Goal: Task Accomplishment & Management: Manage account settings

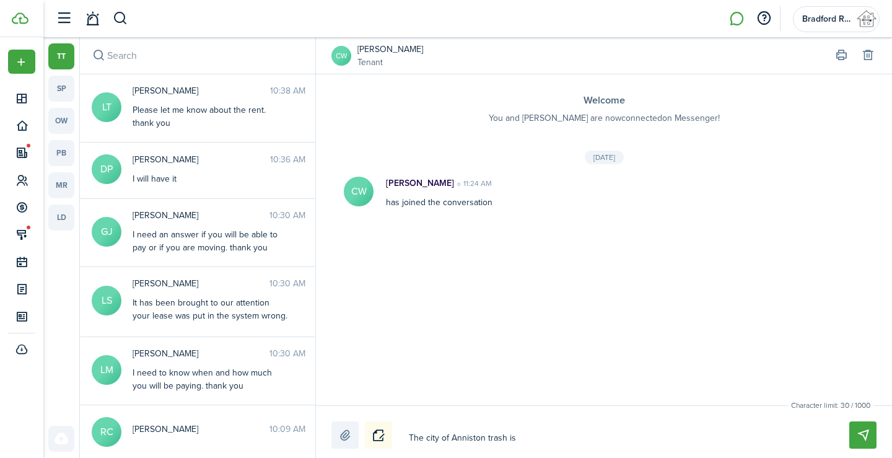
click at [459, 434] on textarea "The city of Anniston trash is" at bounding box center [614, 437] width 420 height 21
click at [526, 440] on textarea "The city of Anniston trash is" at bounding box center [614, 437] width 420 height 21
type textarea "The city of Anniston trash is s"
type textarea "The city of Anniston trash is sp"
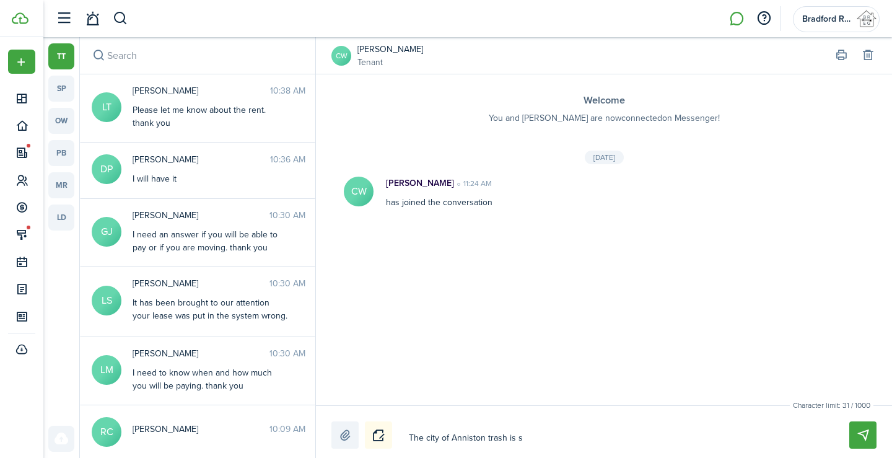
type textarea "The city of Anniston trash is sp"
type textarea "The city of Anniston trash is spe"
type textarea "The city of Anniston trash is sper"
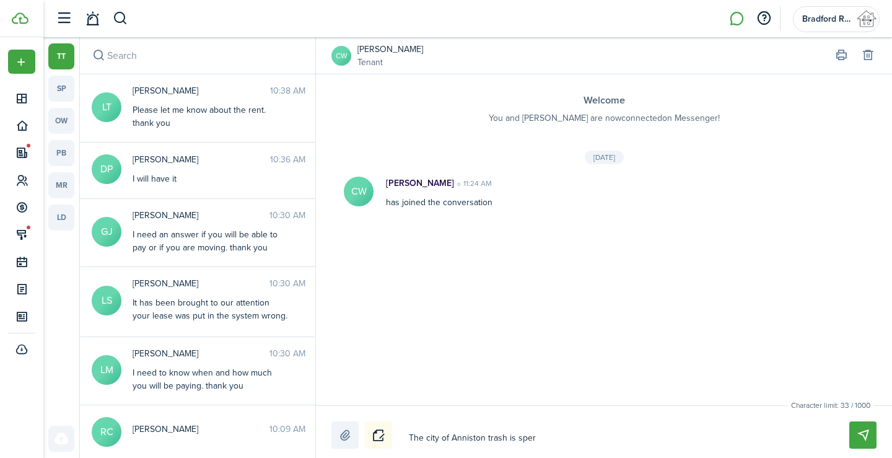
type textarea "The city of Anniston trash is [PERSON_NAME]"
type textarea "The city of Anniston trash is sperat"
type textarea "The city of Anniston trash is sperate"
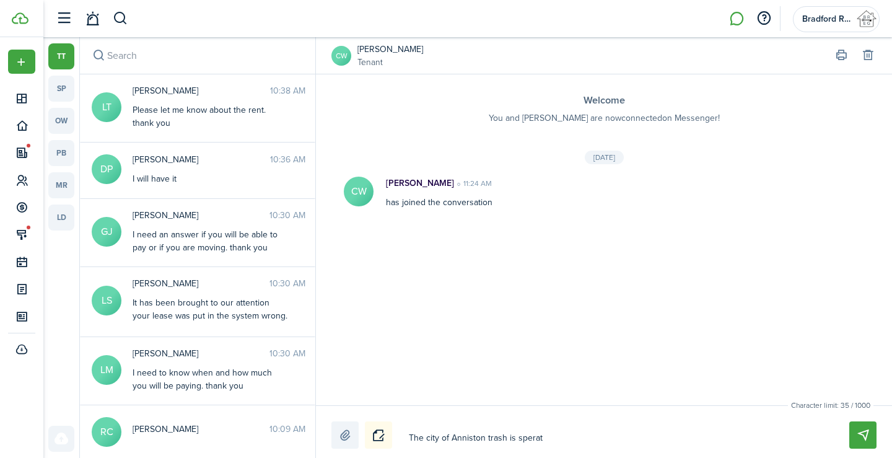
type textarea "The city of Anniston trash is sperate"
type textarea "The city of Anniston trash is sperate f"
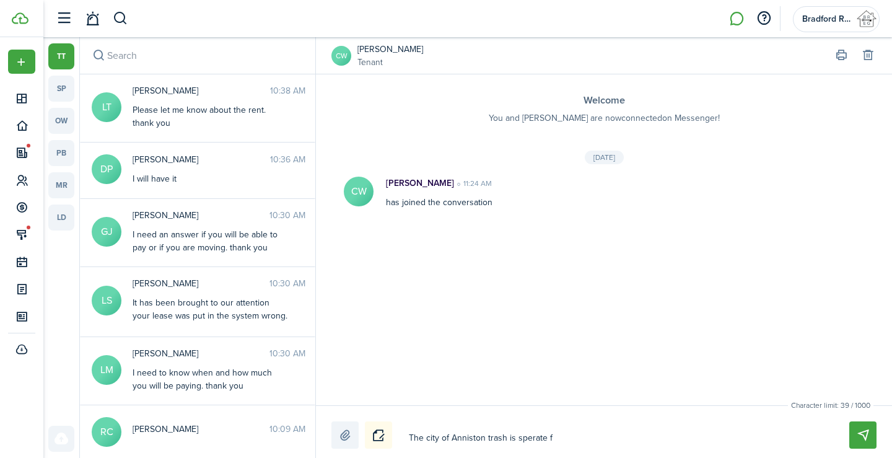
type textarea "The city of Anniston trash is sperate fr"
type textarea "The city of Anniston trash is sperate fro"
type textarea "The city of Anniston trash is sperate from"
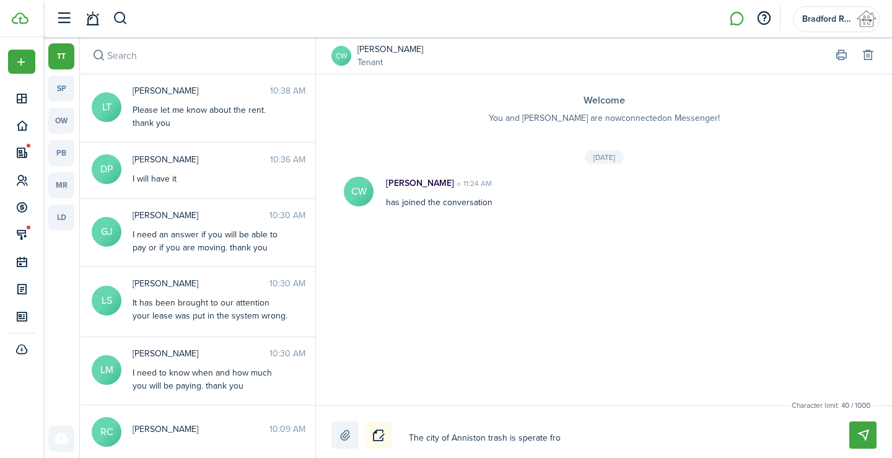
type textarea "The city of Anniston trash is sperate from"
type textarea "The city of Anniston trash is sperate from w"
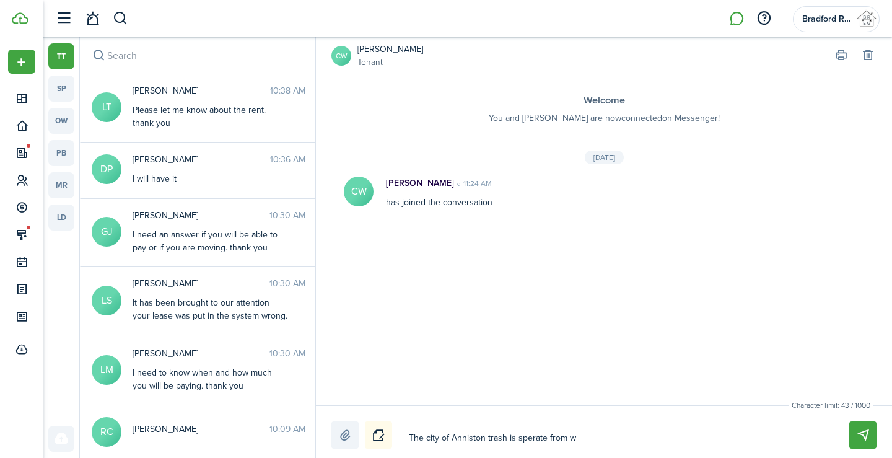
type textarea "The city of Anniston trash is sperate from wa"
type textarea "The city of Anniston trash is sperate from wat"
type textarea "The city of Anniston trash is sperate from wate"
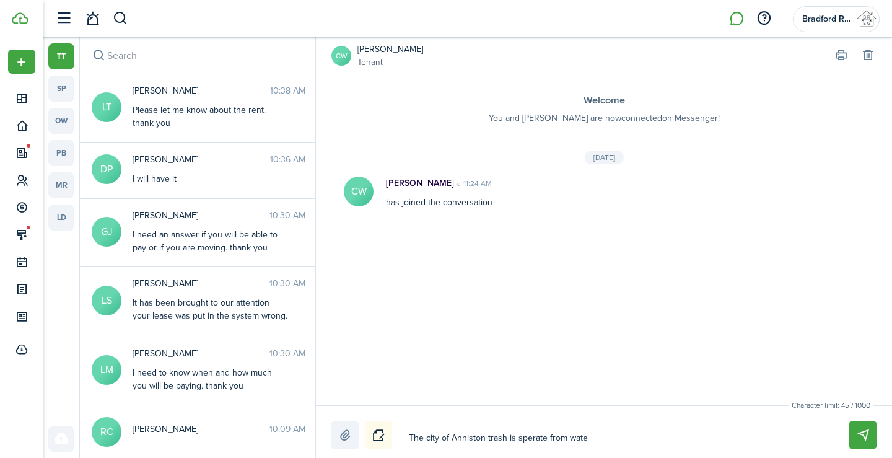
type textarea "The city of Anniston trash is sperate from wate"
type textarea "The city of Anniston trash is sperate from water"
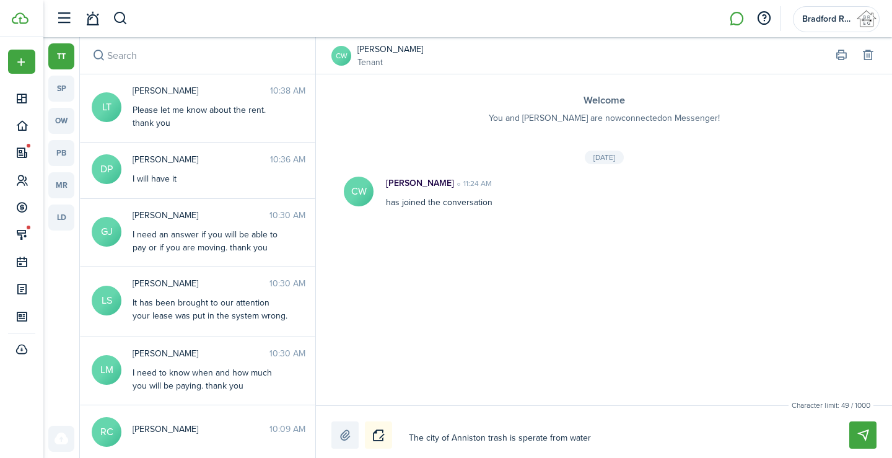
type textarea "The city of Anniston trash is sperate from water"
type textarea "The city of Anniston trash is sperate from water."
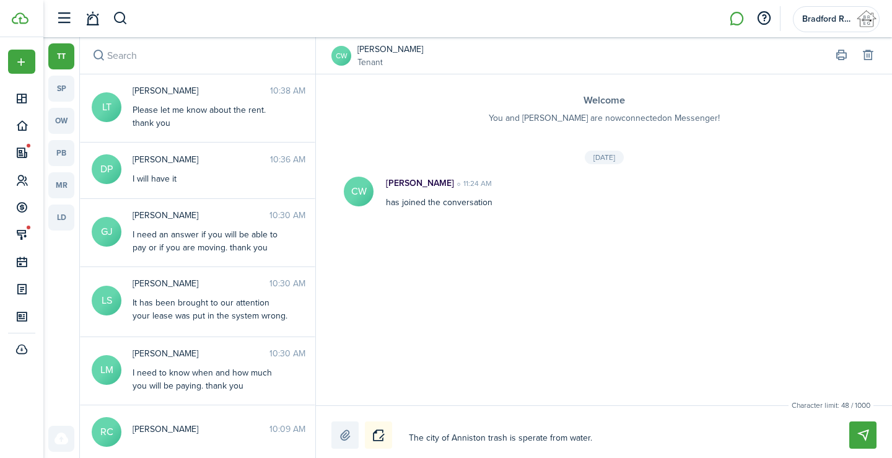
type textarea "The city of Anniston trash is sperate from water."
type textarea "The city of Anniston trash is sperate from water. w"
type textarea "The city of Anniston trash is sperate from water. we"
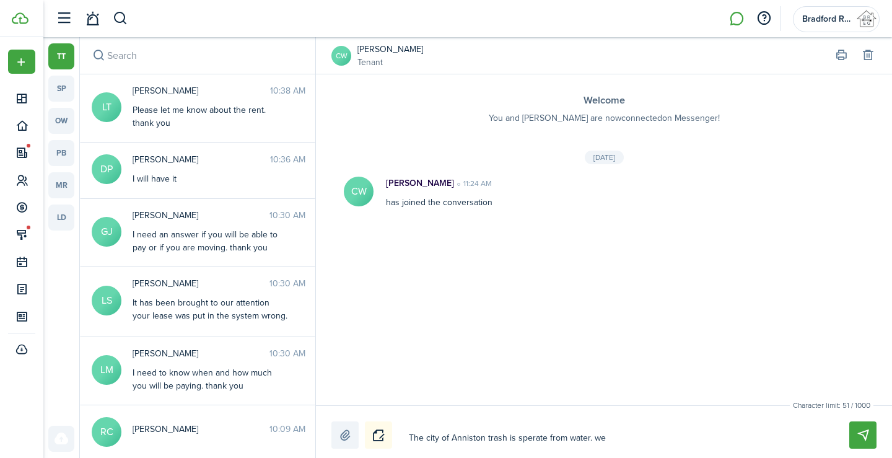
type textarea "The city of Anniston trash is sperate from water. we"
type textarea "The city of Anniston trash is sperate from water. we s"
type textarea "The city of Anniston trash is sperate from water. we"
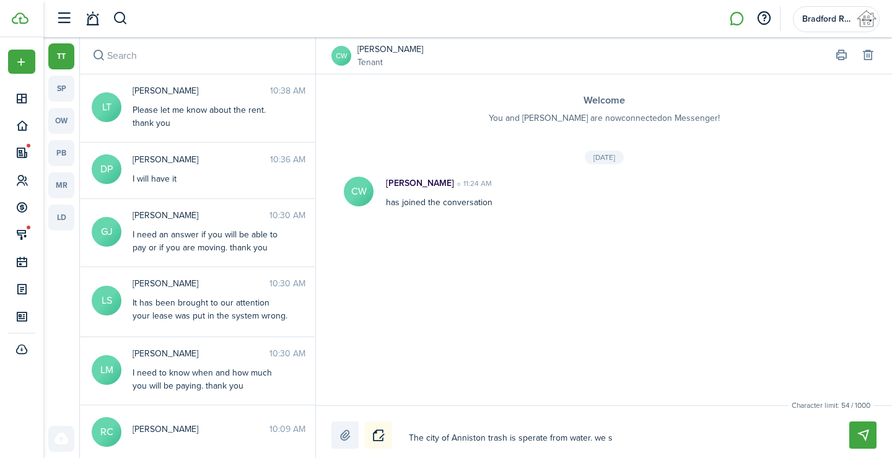
type textarea "The city of Anniston trash is sperate from water. we"
type textarea "The city of Anniston trash is sperate from water. w"
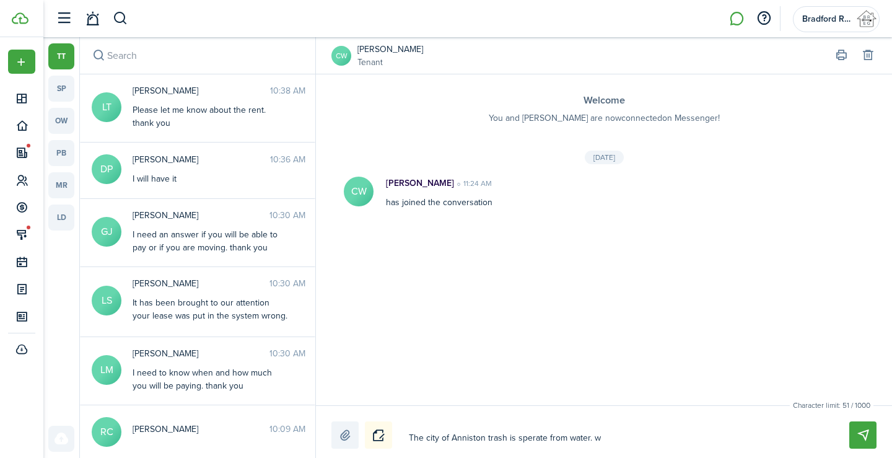
type textarea "The city of Anniston trash is sperate from water."
type textarea "The city of Anniston trash is sperate from water. W"
type textarea "The city of Anniston trash is sperate from water. We"
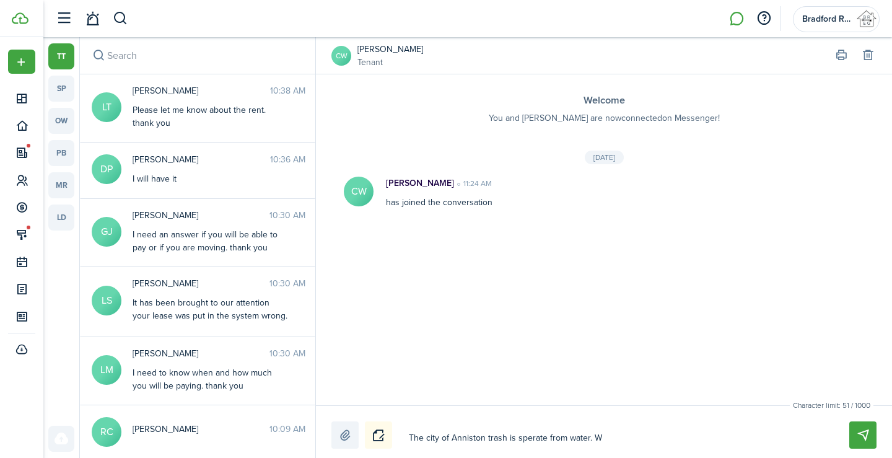
type textarea "The city of Anniston trash is sperate from water. We"
type textarea "The city of Anniston trash is sperate from water. We j"
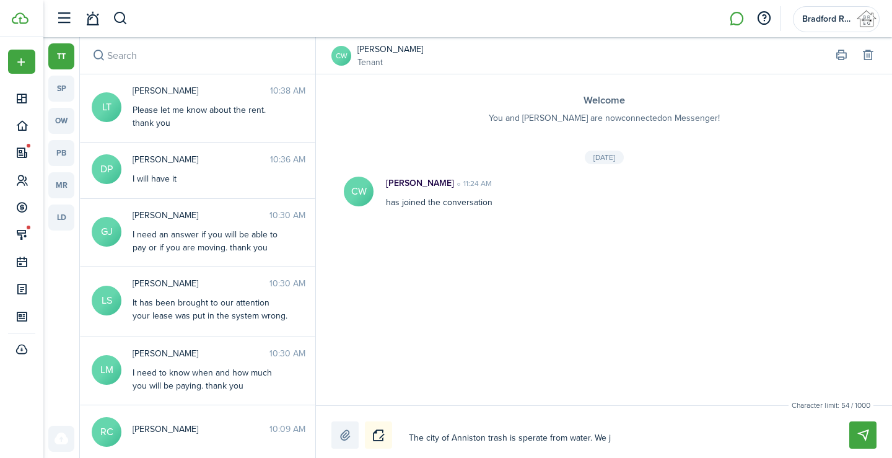
type textarea "The city of Anniston trash is sperate from water. We ju"
type textarea "The city of Anniston trash is sperate from water. We jus"
type textarea "The city of Anniston trash is sperate from water. We just"
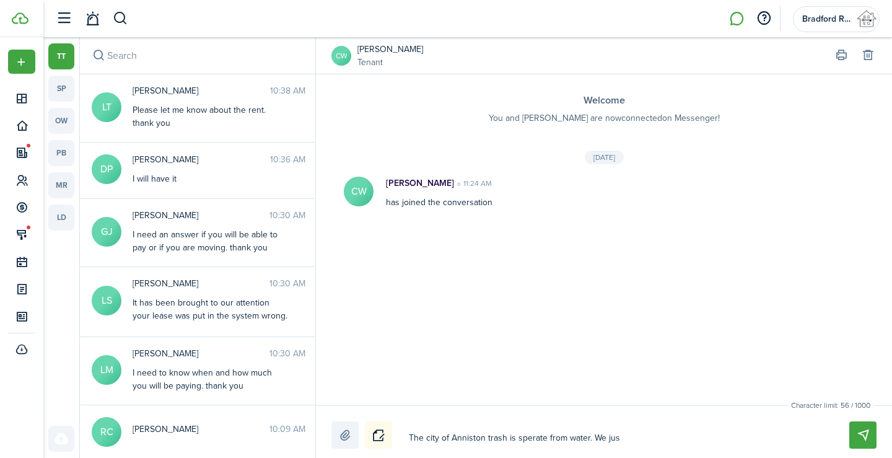
type textarea "The city of Anniston trash is sperate from water. We just"
type textarea "The city of Anniston trash is sperate from water. We just p"
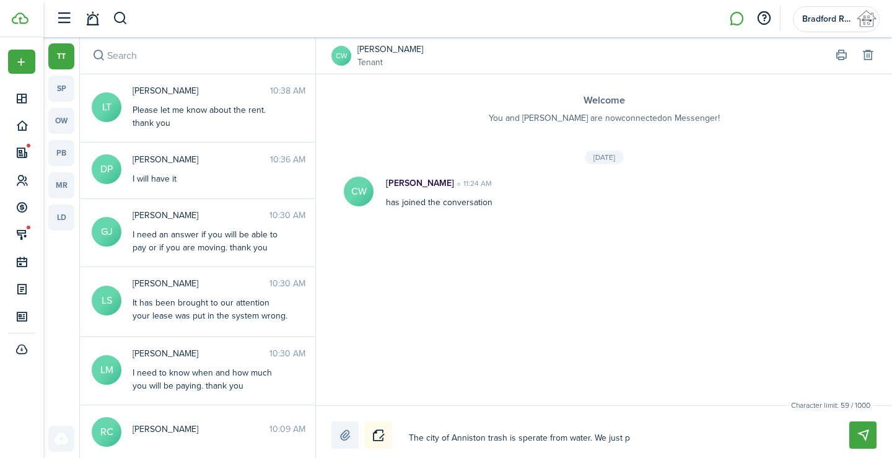
type textarea "The city of Anniston trash is sperate from water. We just pr"
type textarea "The city of Anniston trash is sperate from water. We just pro"
type textarea "The city of Anniston trash is sperate from water. We just prov"
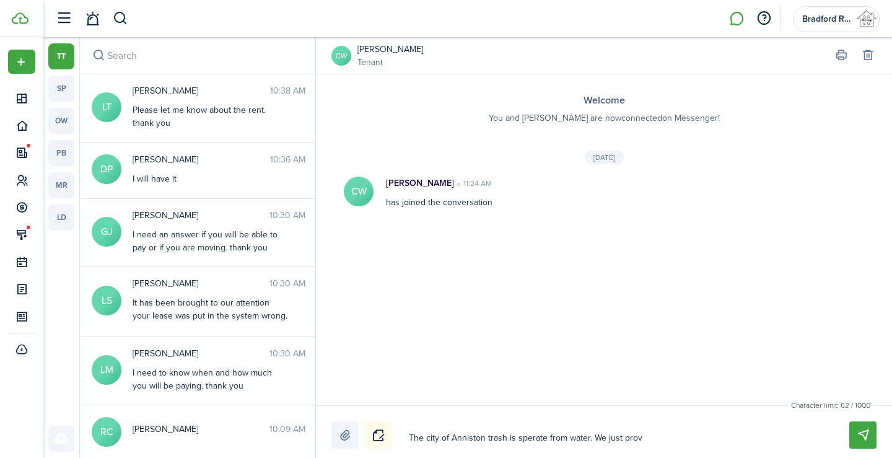
type textarea "The city of Anniston trash is sperate from water. We just prov"
type textarea "The city of Anniston trash is sperate from water. We just provi"
type textarea "The city of Anniston trash is sperate from water. We just provid"
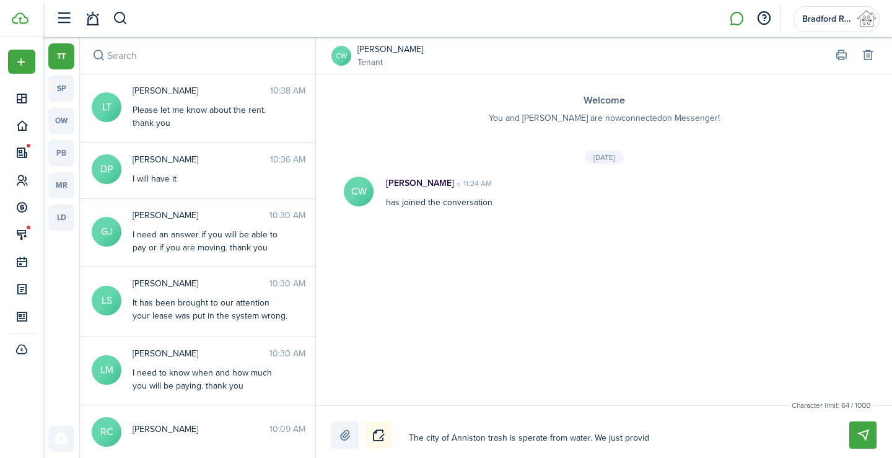
type textarea "The city of Anniston trash is sperate from water. We just provide"
type textarea "The city of Anniston trash is sperate from water. We just provide w"
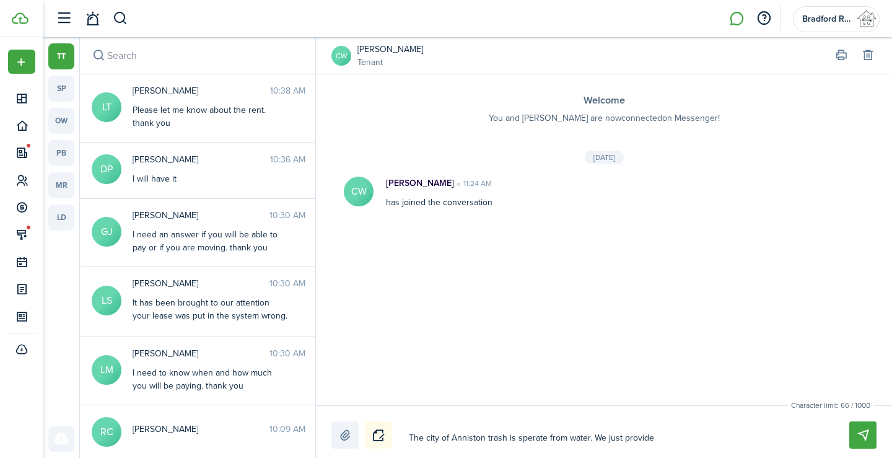
type textarea "The city of Anniston trash is sperate from water. We just provide w"
type textarea "The city of Anniston trash is sperate from water. We just provide wa"
type textarea "The city of Anniston trash is sperate from water. We just provide wat"
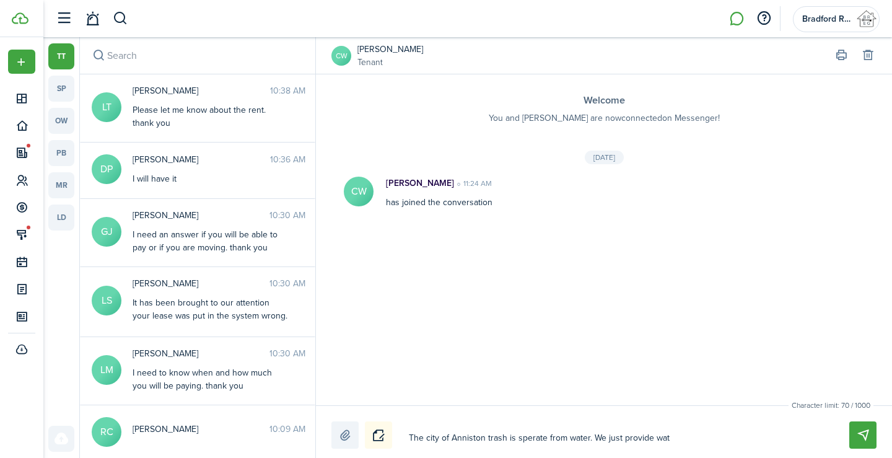
type textarea "The city of Anniston trash is sperate from water. We just provide wate"
type textarea "The city of Anniston trash is sperate from water. We just provide water"
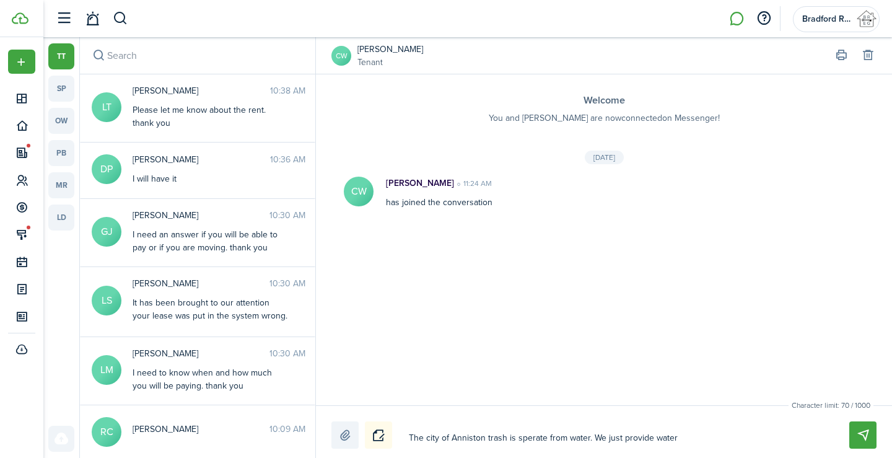
type textarea "The city of Anniston trash is sperate from water. We just provide water"
type textarea "The city of Anniston trash is sperate from water. We just provide water."
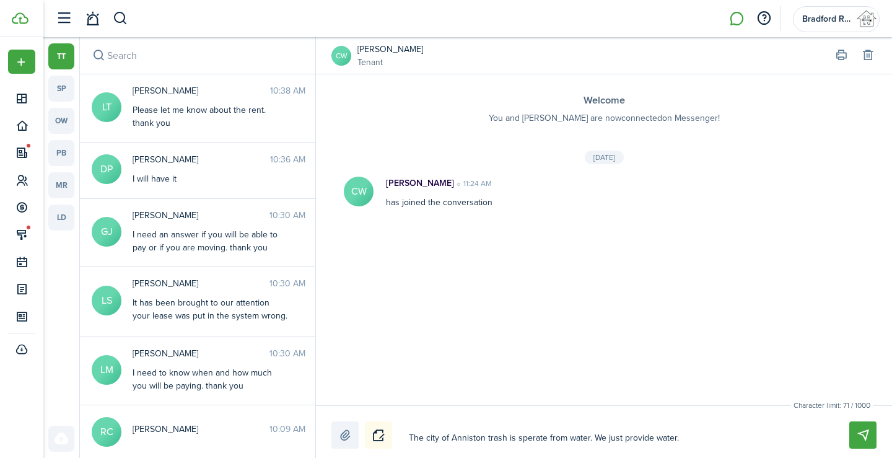
type textarea "The city of Anniston trash is sperate from water. We just provide water."
type textarea "The city of Anniston trash is sperate from water. We just provide water. Y"
type textarea "The city of Anniston trash is sperate from water. We just provide water. Yo"
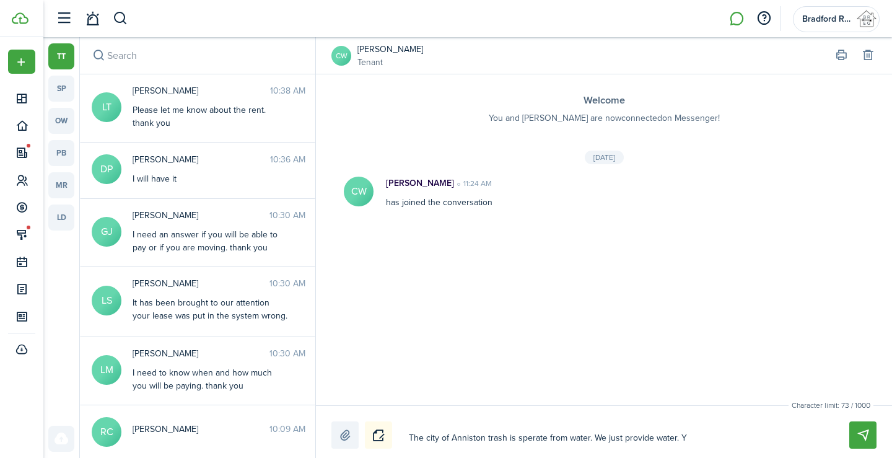
type textarea "The city of Anniston trash is sperate from water. We just provide water. Yo"
type textarea "The city of Anniston trash is sperate from water. We just provide water. You"
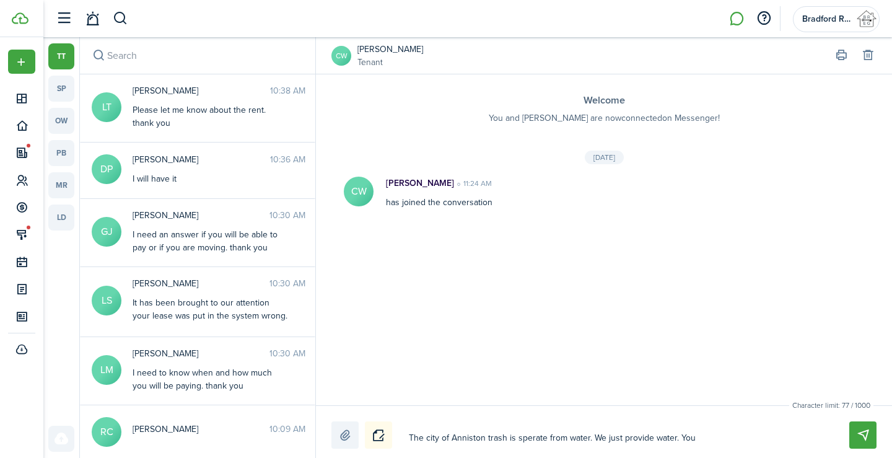
type textarea "The city of Anniston trash is sperate from water. We just provide water. You w"
type textarea "The city of Anniston trash is sperate from water. We just provide water. You wi"
type textarea "The city of Anniston trash is sperate from water. We just provide water. You wil"
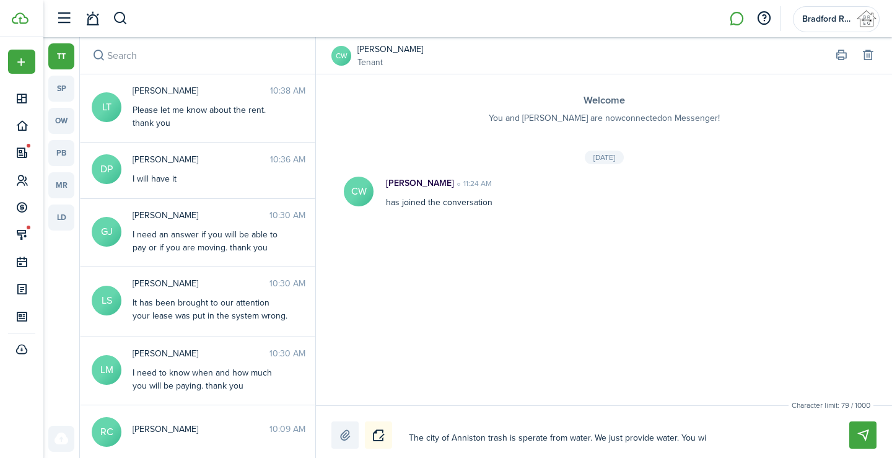
type textarea "The city of Anniston trash is sperate from water. We just provide water. You wil"
type textarea "The city of Anniston trash is sperate from water. We just provide water. You wi…"
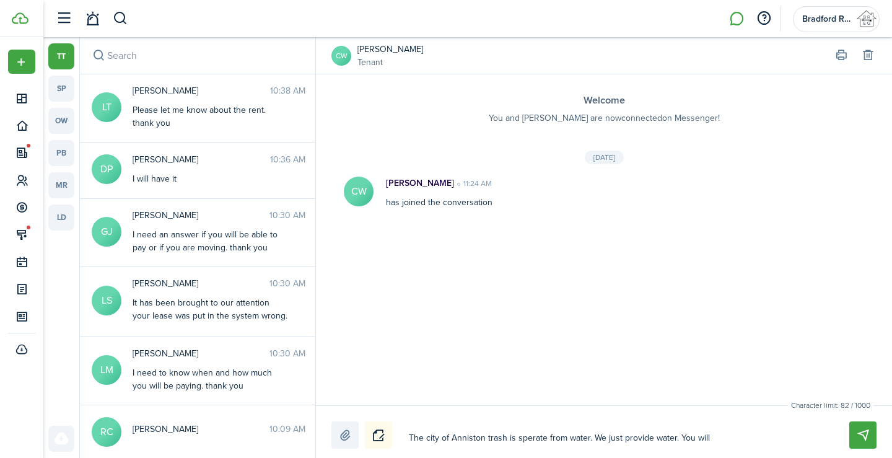
type textarea "The city of Anniston trash is sperate from water. We just provide water. You wi…"
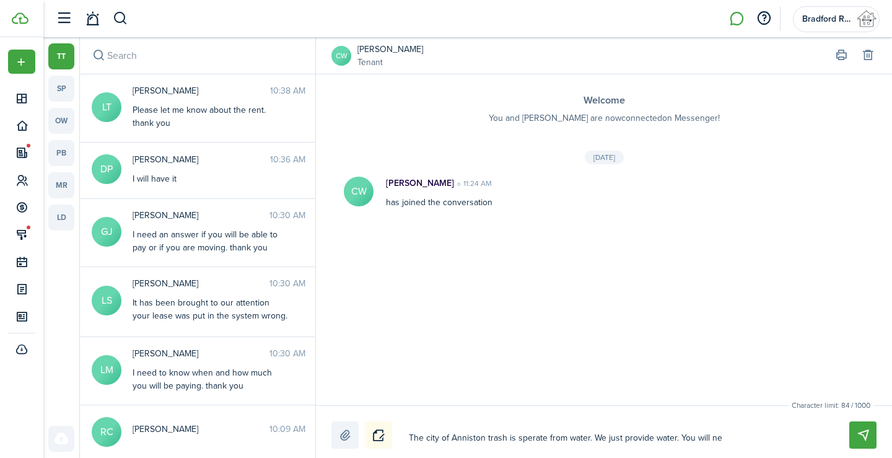
type textarea "The city of Anniston trash is sperate from water. We just provide water. You wi…"
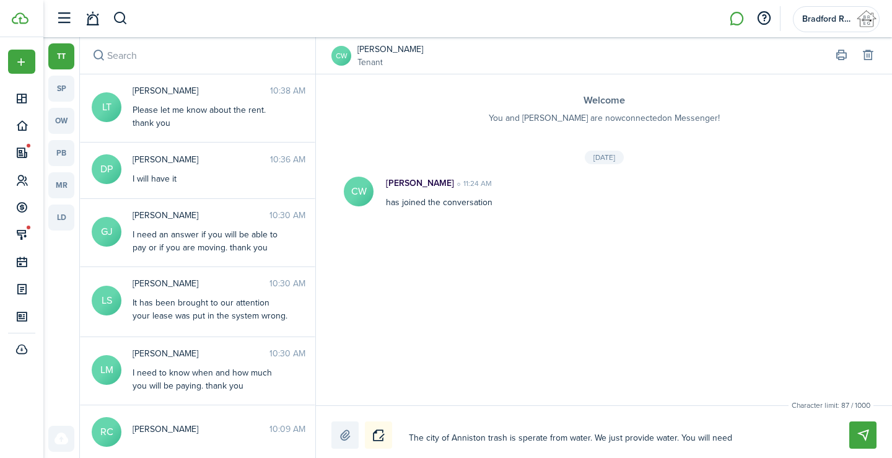
type textarea "The city of Anniston trash is sperate from water. We just provide water. You wi…"
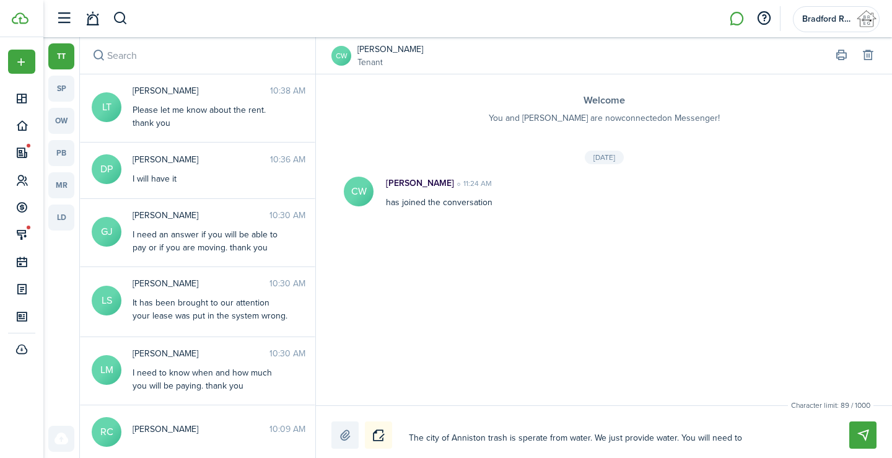
type textarea "The city of Anniston trash is sperate from water. We just provide water. You wi…"
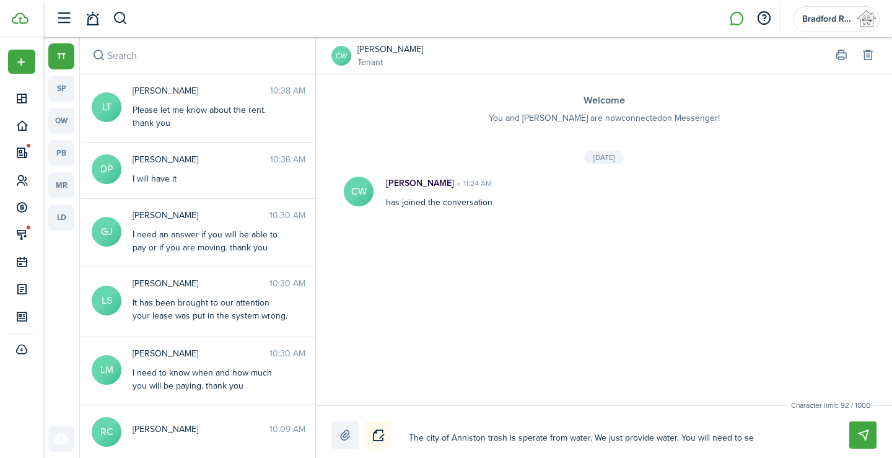
type textarea "The city of Anniston trash is sperate from water. We just provide water. You wi…"
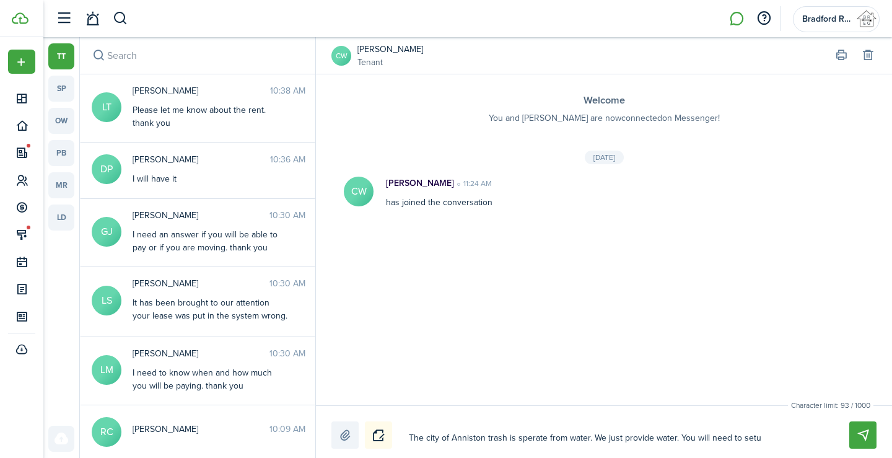
type textarea "The city of Anniston trash is sperate from water. We just provide water. You wi…"
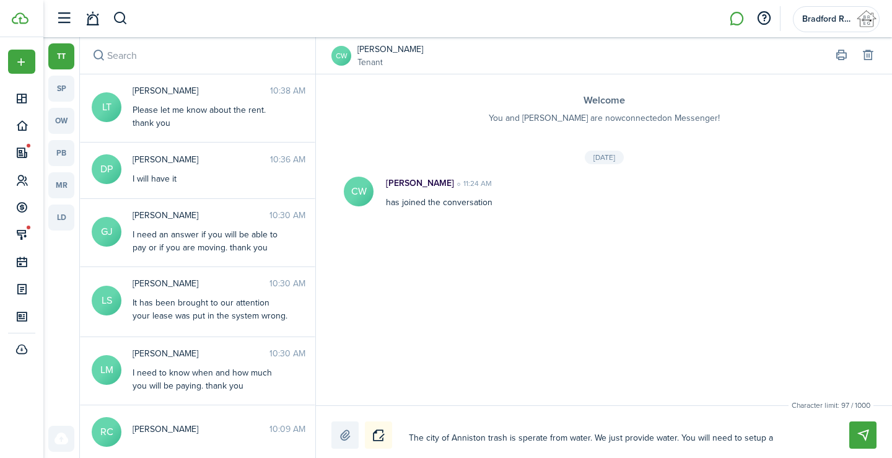
type textarea "The city of Anniston trash is sperate from water. We just provide water. You wi…"
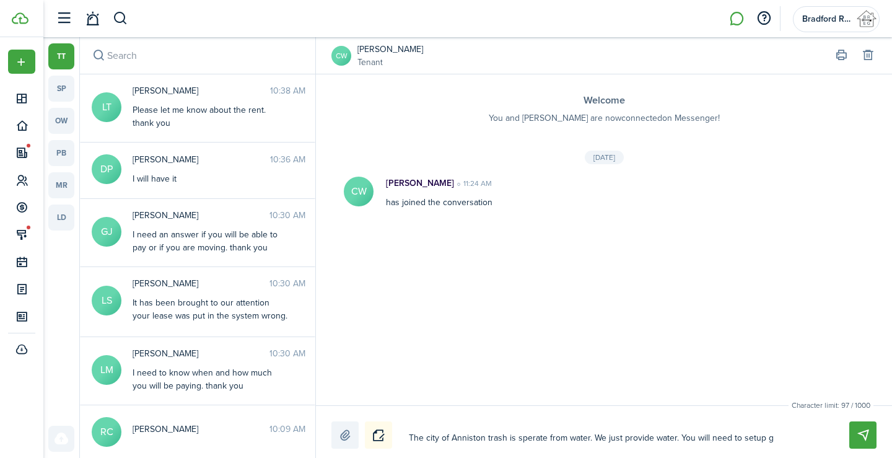
type textarea "The city of Anniston trash is sperate from water. We just provide water. You wi…"
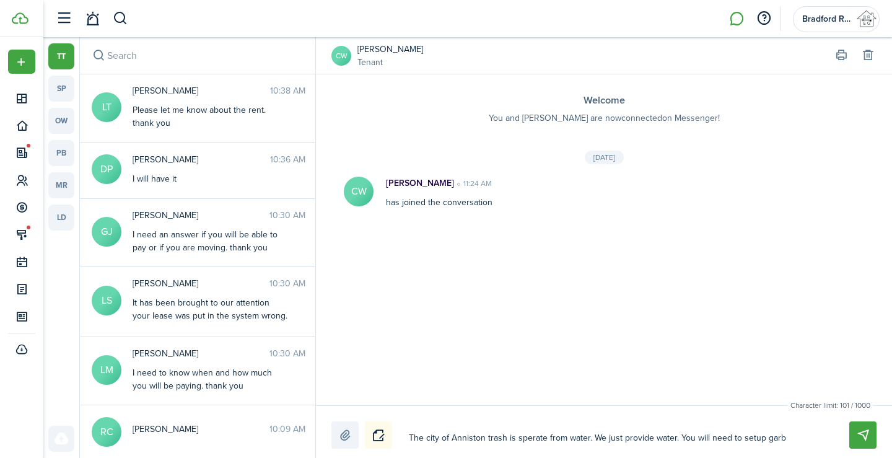
type textarea "The city of Anniston trash is sperate from water. We just provide water. You wi…"
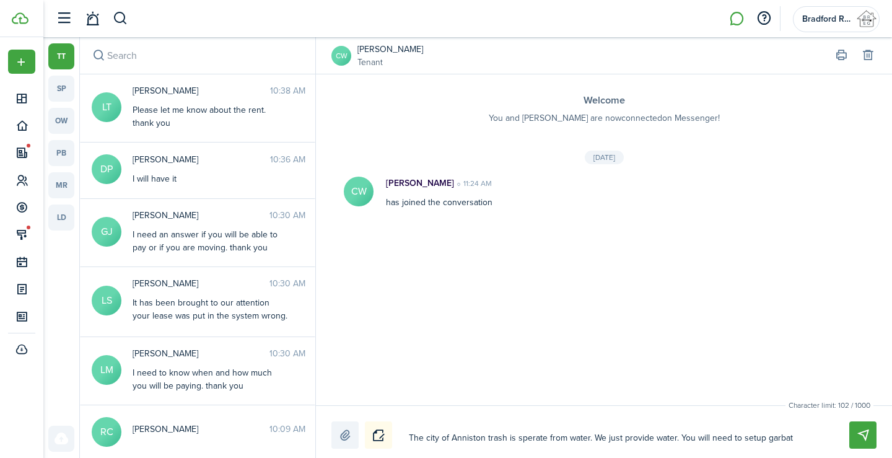
type textarea "The city of Anniston trash is sperate from water. We just provide water. You wi…"
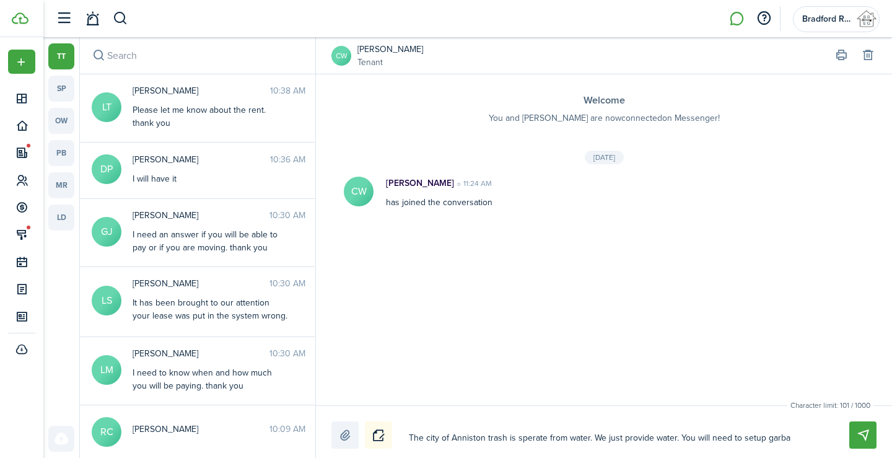
type textarea "The city of Anniston trash is sperate from water. We just provide water. You wi…"
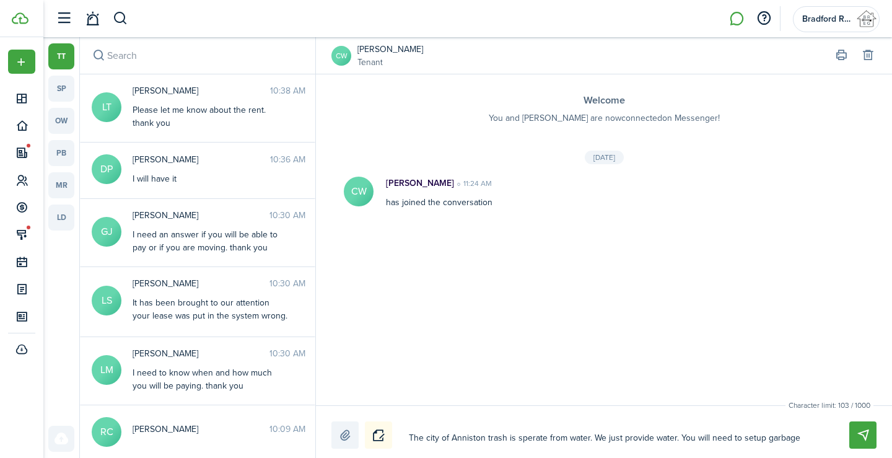
type textarea "The city of Anniston trash is sperate from water. We just provide water. You wi…"
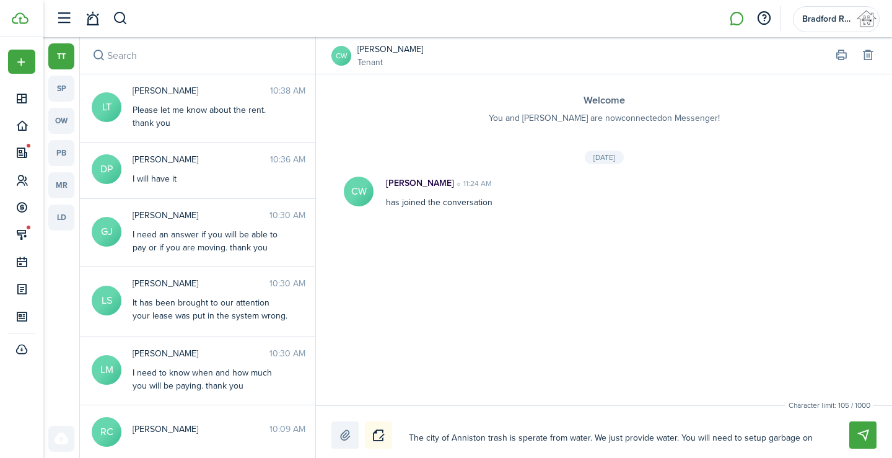
type textarea "The city of Anniston trash is sperate from water. We just provide water. You wi…"
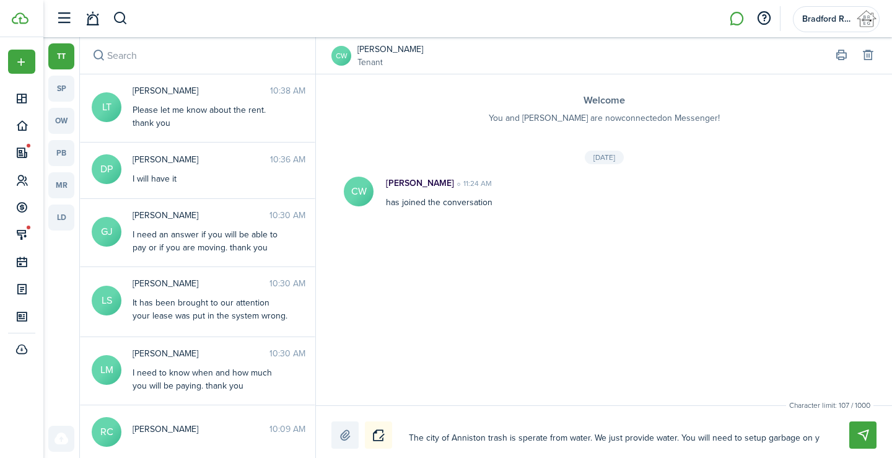
type textarea "The city of Anniston trash is sperate from water. We just provide water. You wi…"
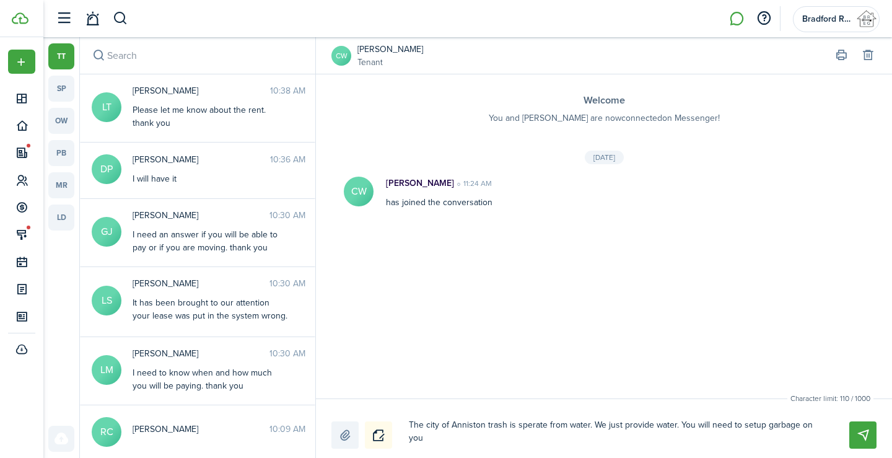
type textarea "The city of Anniston trash is sperate from water. We just provide water. You wi…"
click at [868, 438] on button "Send" at bounding box center [862, 434] width 27 height 27
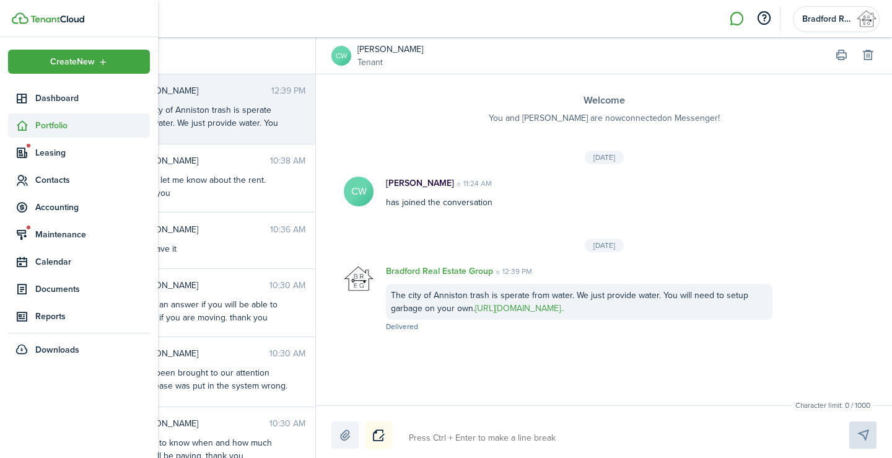
click at [50, 125] on span "Portfolio" at bounding box center [92, 125] width 115 height 13
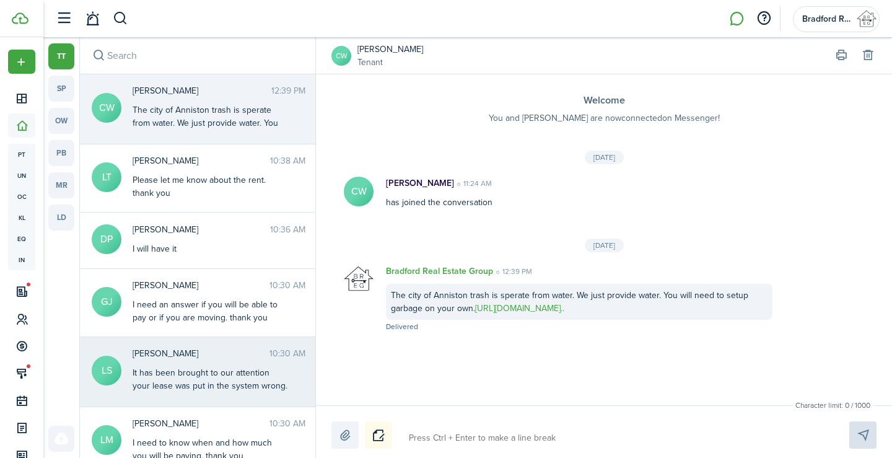
click at [175, 364] on div "[PERSON_NAME] 10:30 AM It has been brought to our attention your lease was put …" at bounding box center [218, 370] width 191 height 47
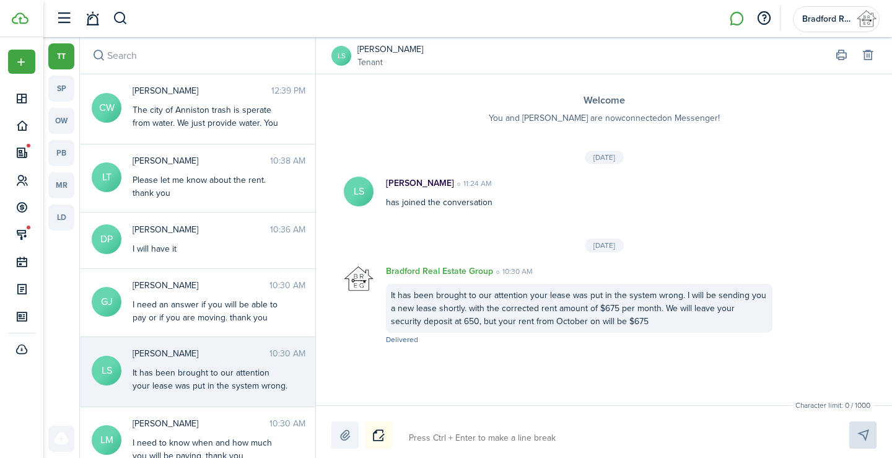
click at [368, 59] on small "Tenant" at bounding box center [390, 62] width 66 height 13
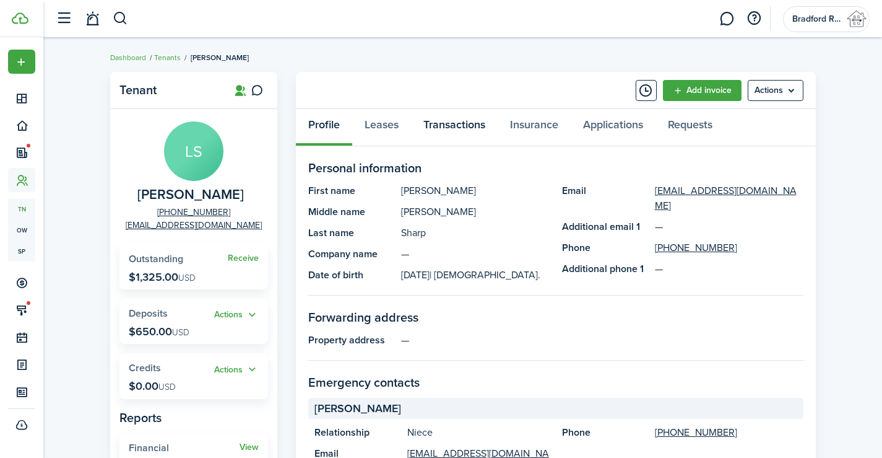
click at [443, 127] on link "Transactions" at bounding box center [454, 127] width 87 height 37
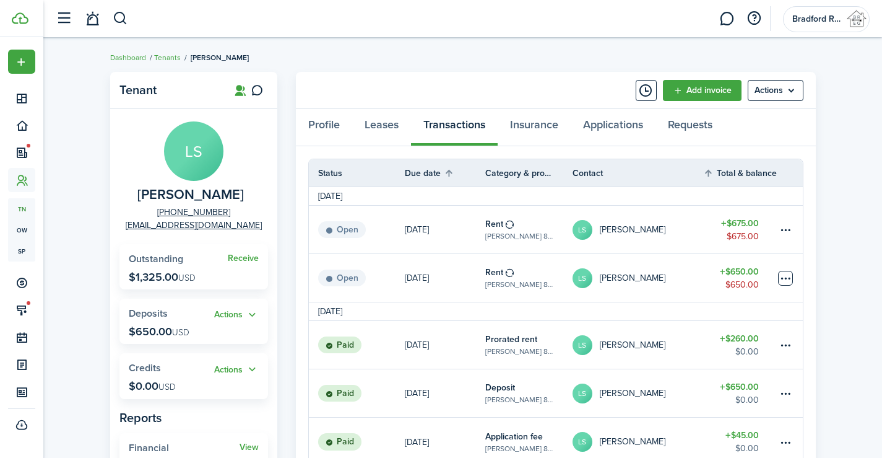
click at [782, 281] on table-menu-btn-icon at bounding box center [785, 278] width 15 height 15
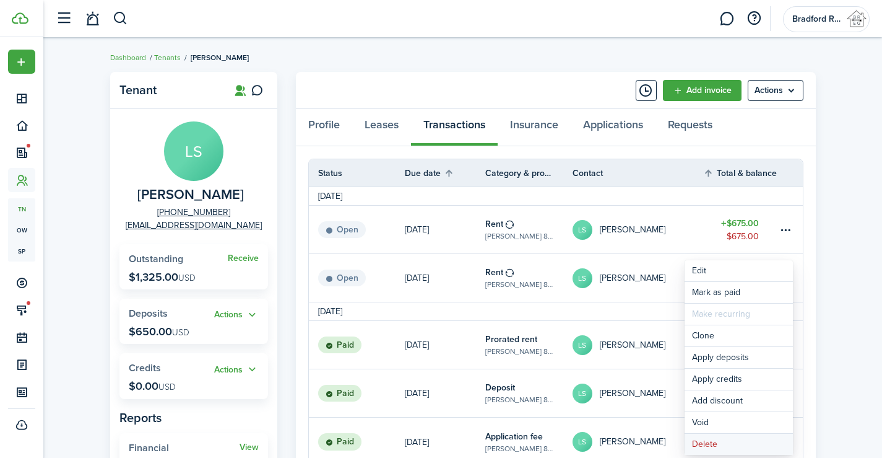
click at [724, 441] on button "Delete" at bounding box center [739, 443] width 108 height 21
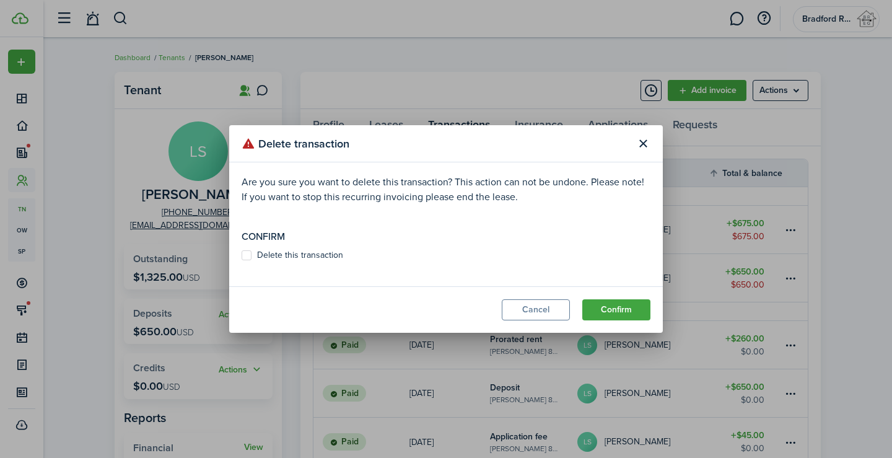
click at [303, 254] on label "Delete this transaction" at bounding box center [292, 255] width 102 height 10
click at [241, 255] on input "Delete this transaction" at bounding box center [241, 255] width 1 height 1
click at [640, 311] on button "Confirm" at bounding box center [616, 309] width 68 height 21
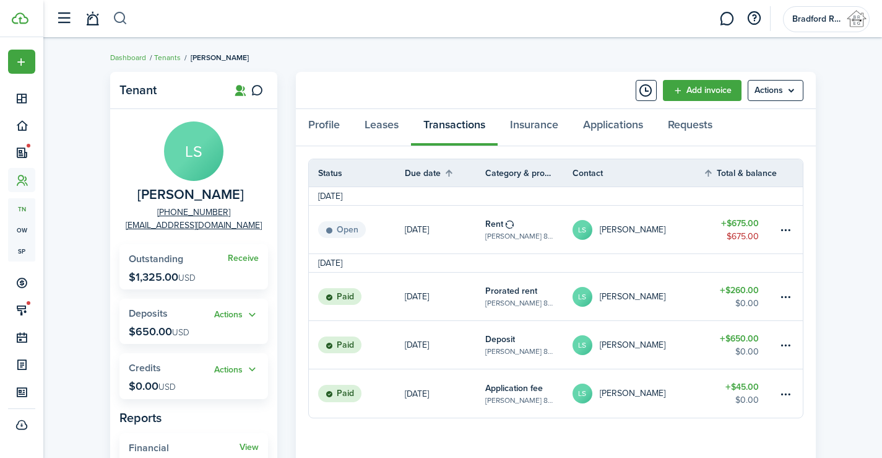
click at [124, 19] on button "button" at bounding box center [120, 18] width 15 height 21
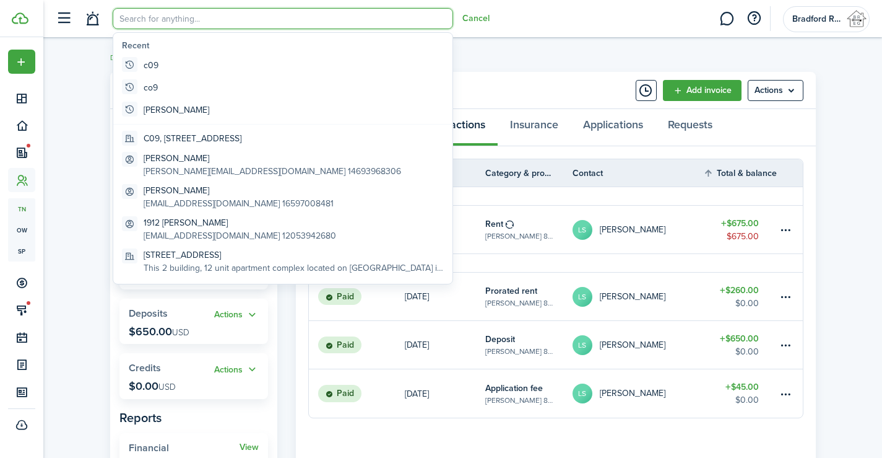
click at [124, 19] on input "search" at bounding box center [283, 18] width 341 height 21
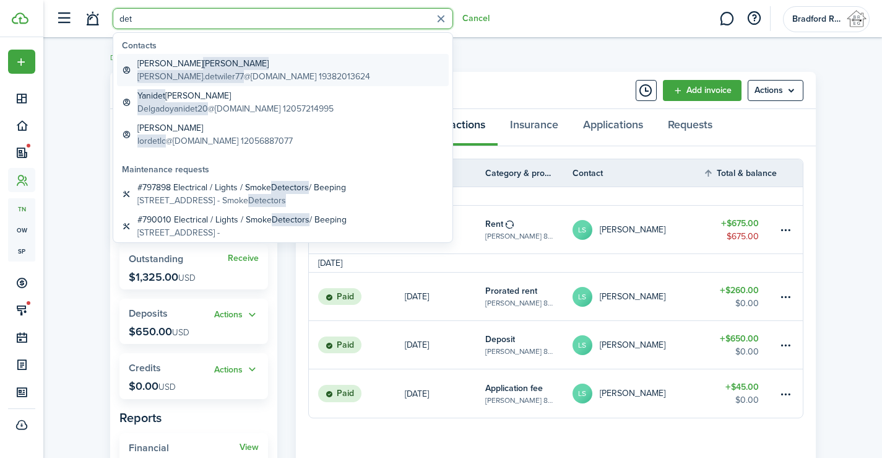
click at [188, 72] on span "[PERSON_NAME].detwiler77" at bounding box center [190, 76] width 106 height 13
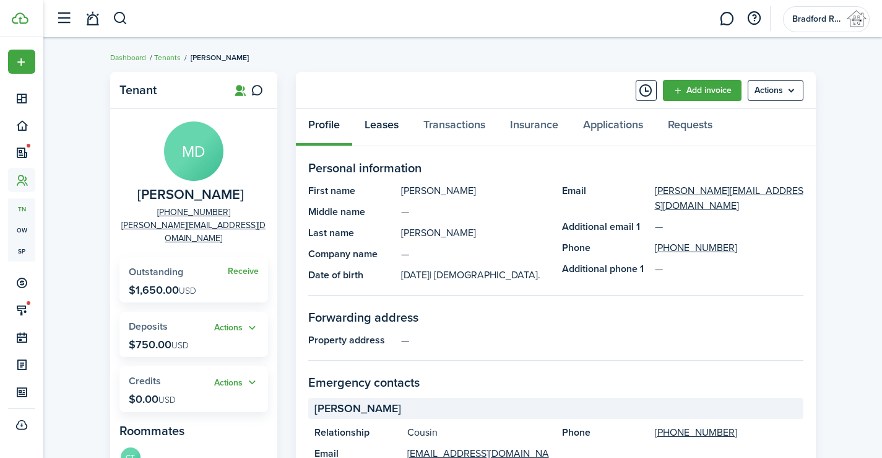
click at [388, 136] on link "Leases" at bounding box center [381, 127] width 59 height 37
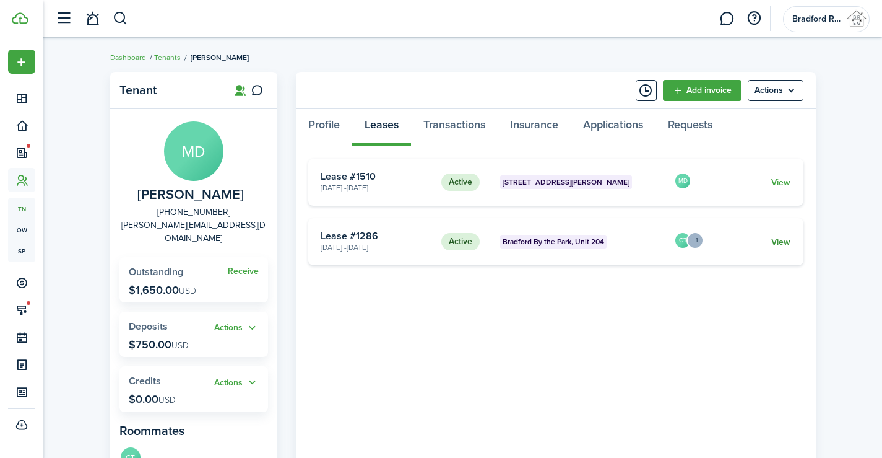
click at [782, 243] on link "View" at bounding box center [780, 241] width 19 height 13
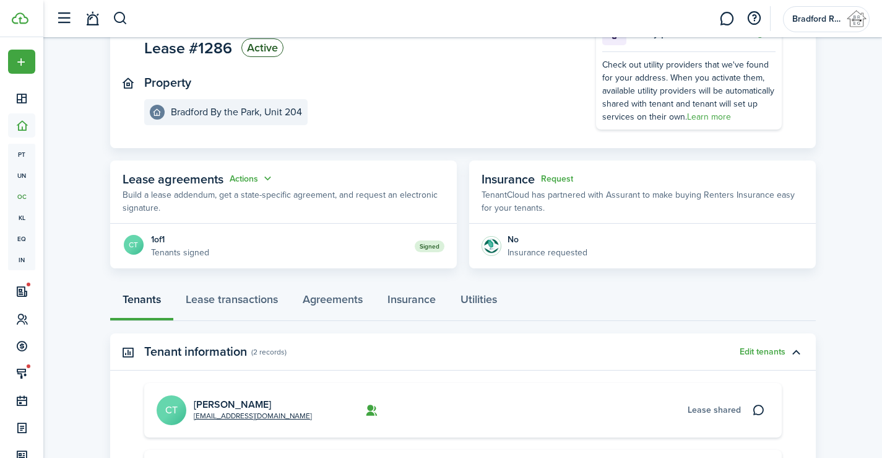
scroll to position [186, 0]
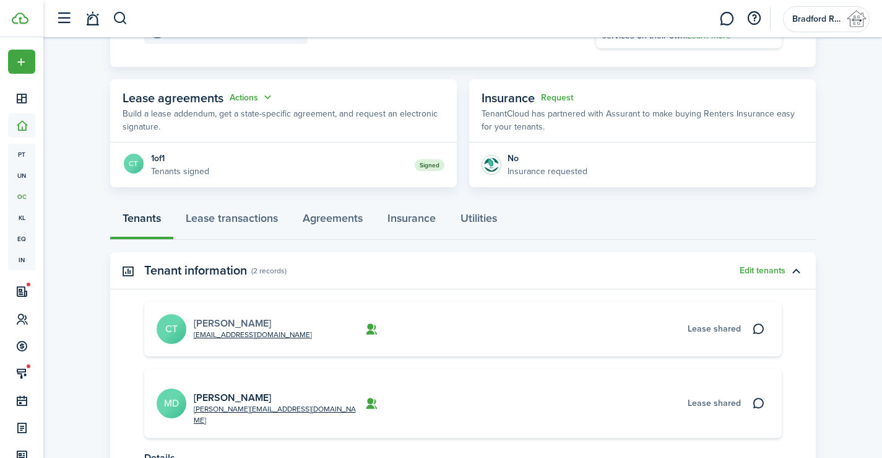
click at [240, 323] on link "[PERSON_NAME]" at bounding box center [232, 323] width 77 height 14
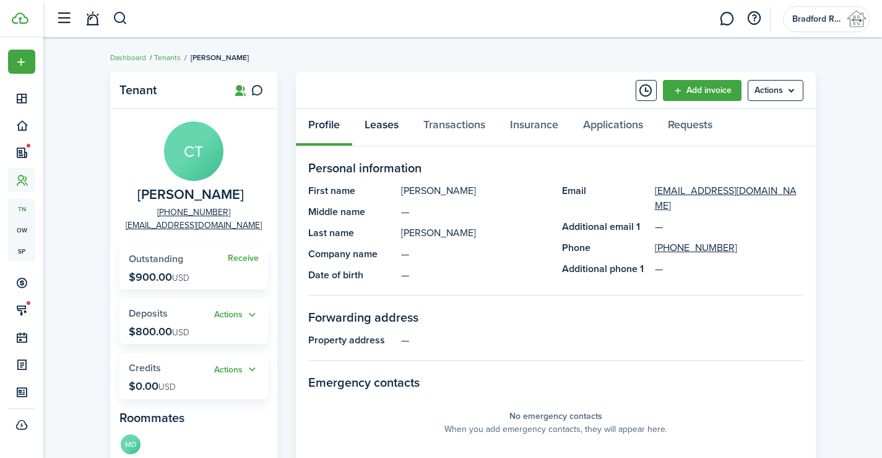
click at [391, 129] on link "Leases" at bounding box center [381, 127] width 59 height 37
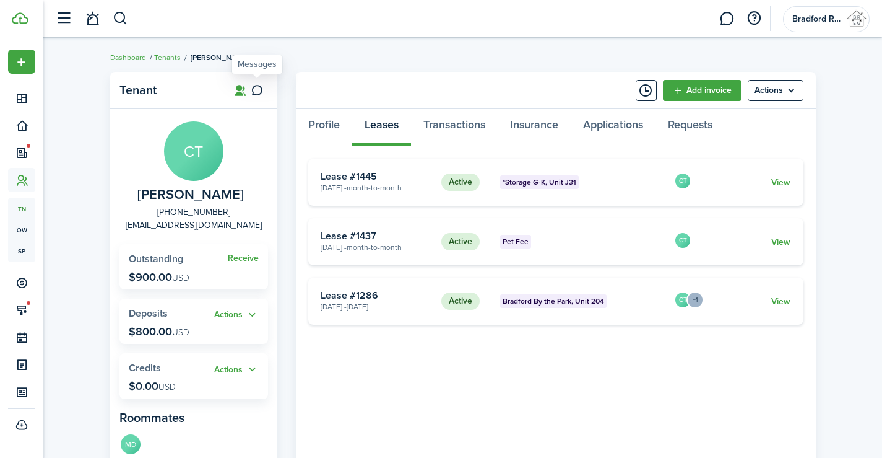
click at [255, 89] on icon at bounding box center [257, 90] width 13 height 12
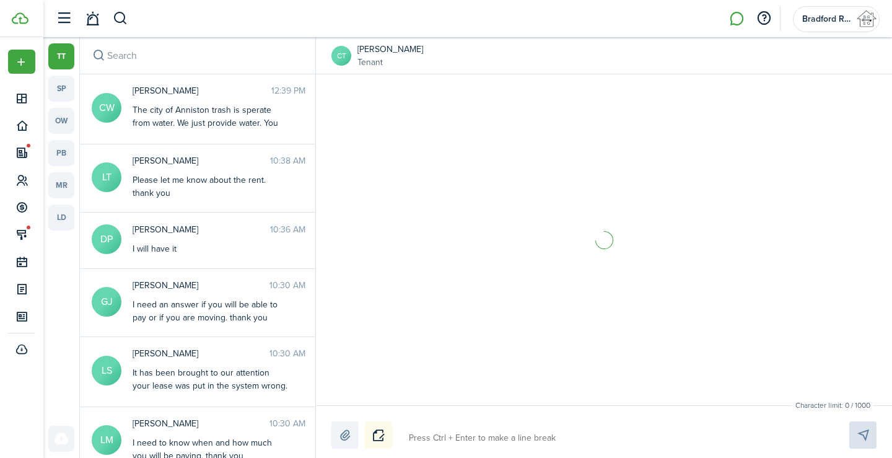
click at [471, 446] on textarea at bounding box center [614, 437] width 420 height 21
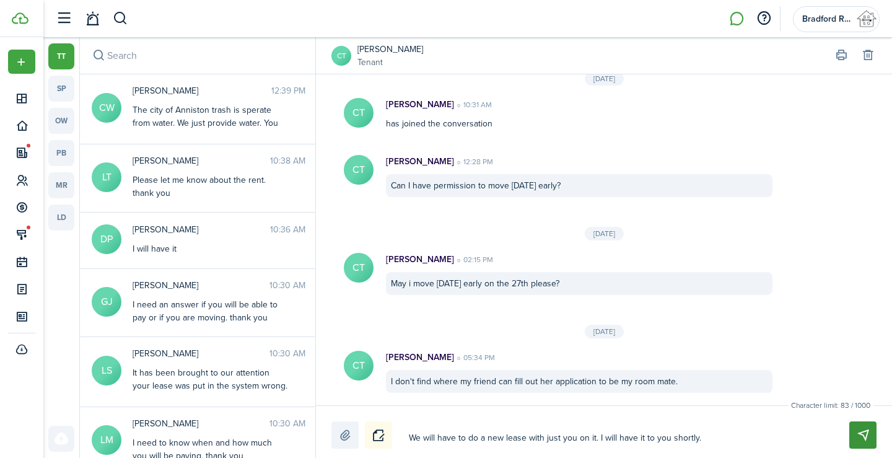
click at [861, 430] on button "Send" at bounding box center [862, 434] width 27 height 27
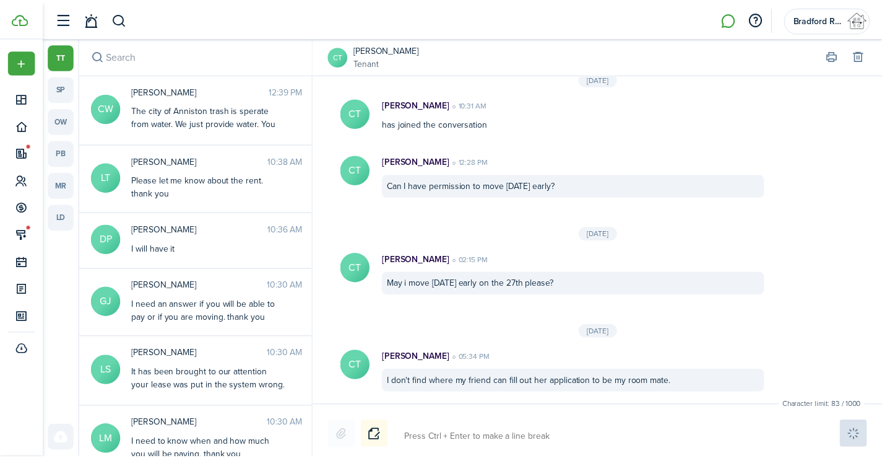
scroll to position [1187, 0]
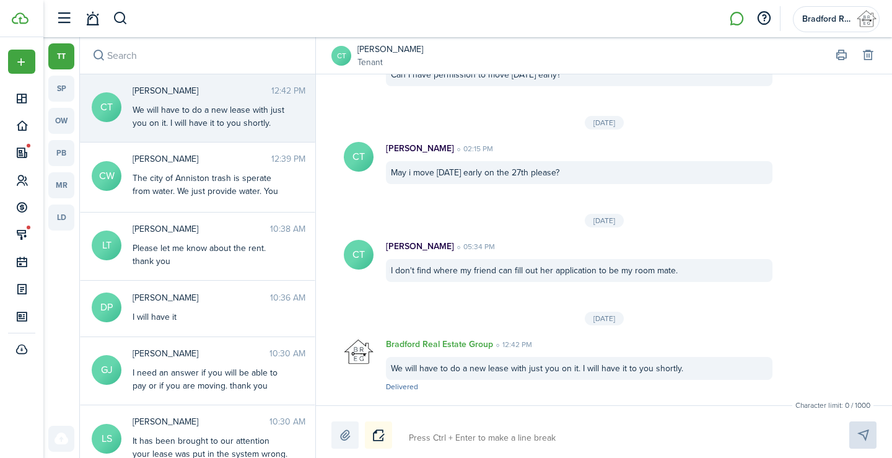
click at [367, 50] on link "[PERSON_NAME]" at bounding box center [390, 49] width 66 height 13
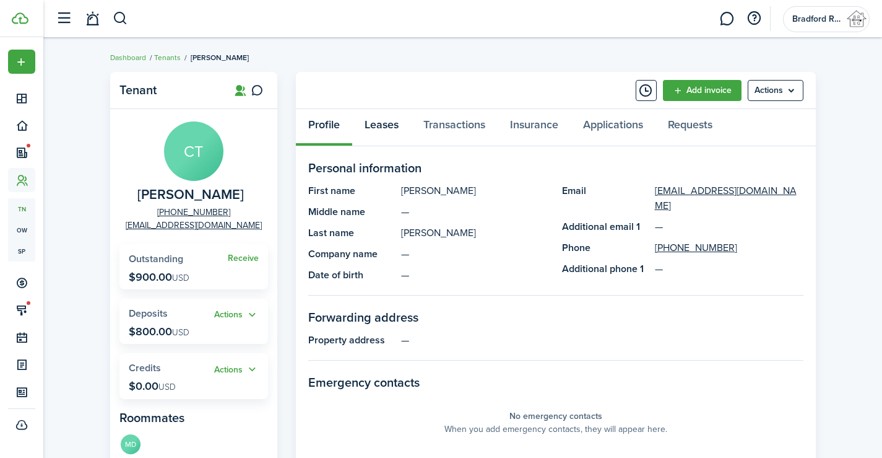
click at [379, 123] on link "Leases" at bounding box center [381, 127] width 59 height 37
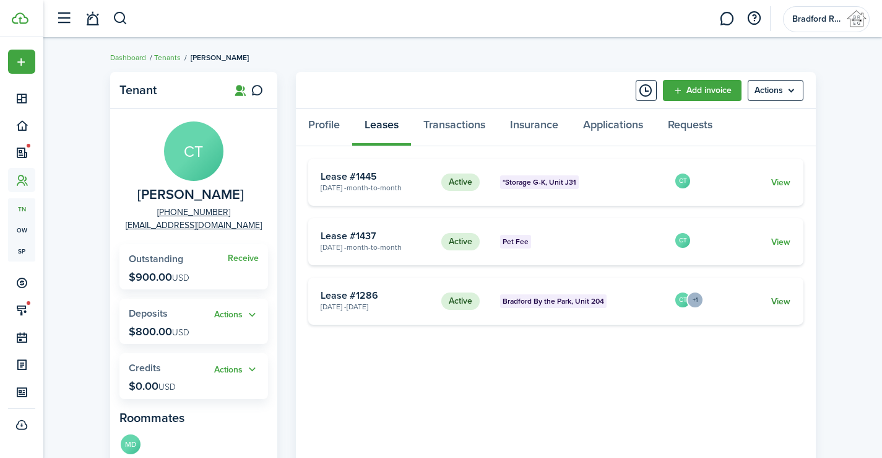
click at [779, 302] on link "View" at bounding box center [780, 301] width 19 height 13
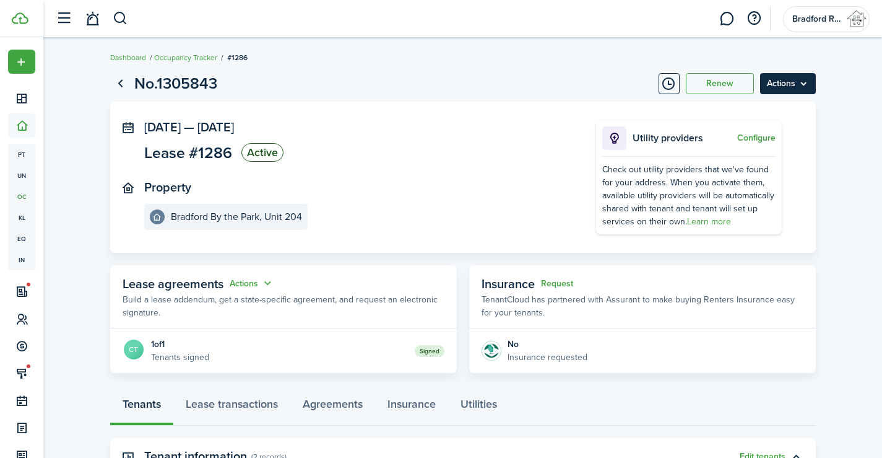
click at [771, 83] on menu-btn "Actions" at bounding box center [788, 83] width 56 height 21
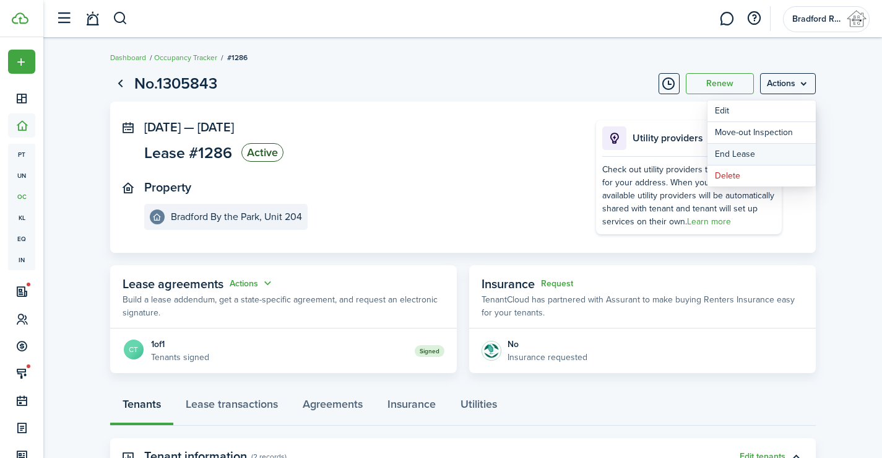
click at [726, 152] on link "End Lease" at bounding box center [762, 154] width 108 height 21
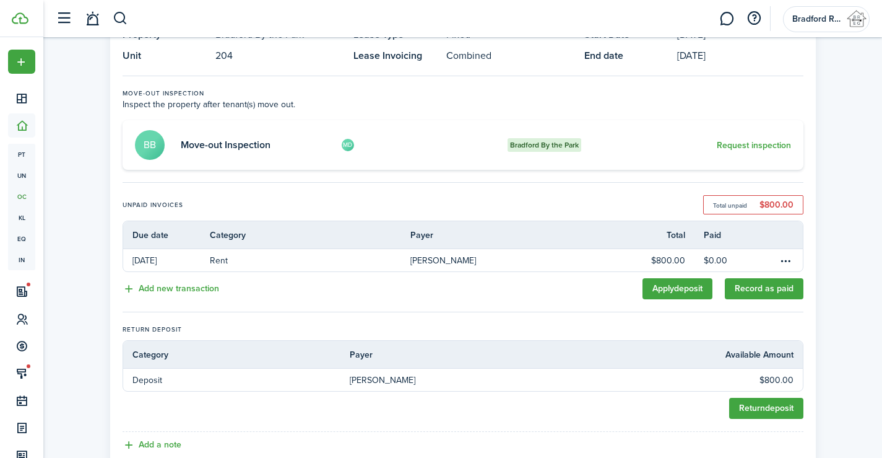
scroll to position [196, 0]
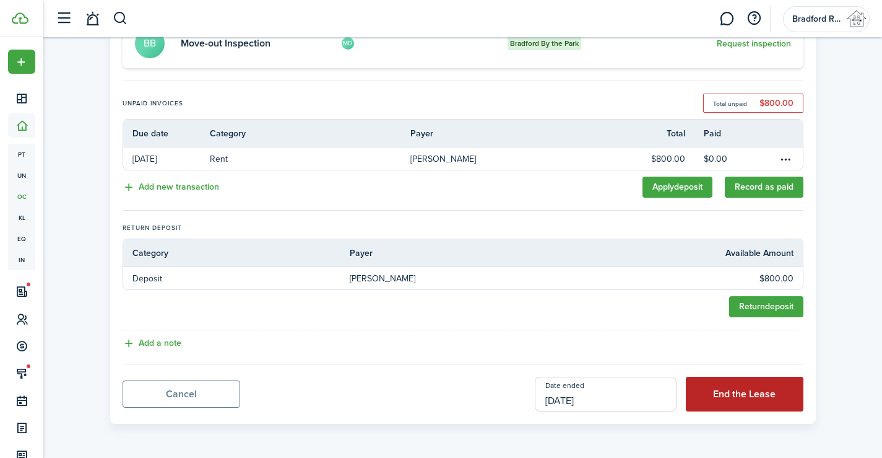
click at [721, 393] on button "End the Lease" at bounding box center [745, 393] width 118 height 35
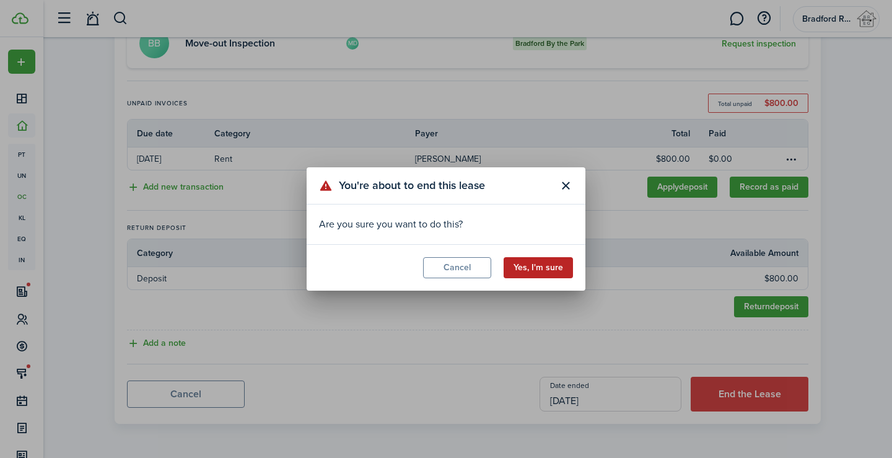
click at [528, 262] on button "Yes, I'm sure" at bounding box center [537, 267] width 69 height 21
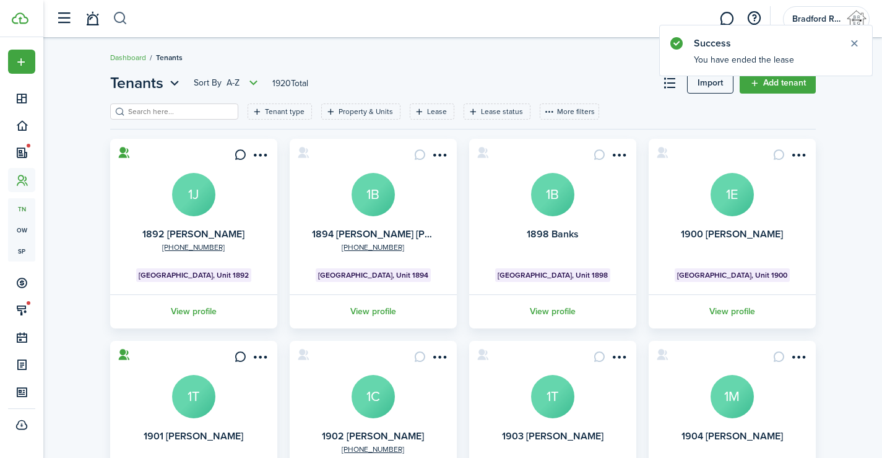
click at [125, 16] on button "button" at bounding box center [120, 18] width 15 height 21
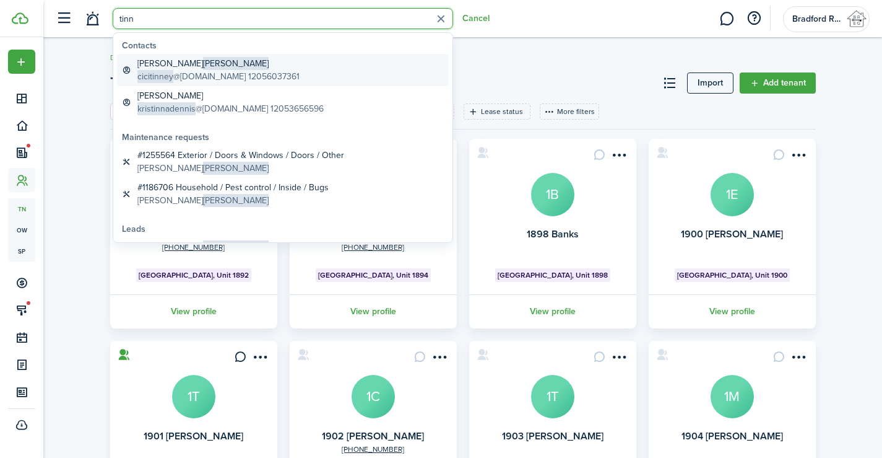
click at [158, 66] on global-search-item-title "[PERSON_NAME]" at bounding box center [218, 63] width 162 height 13
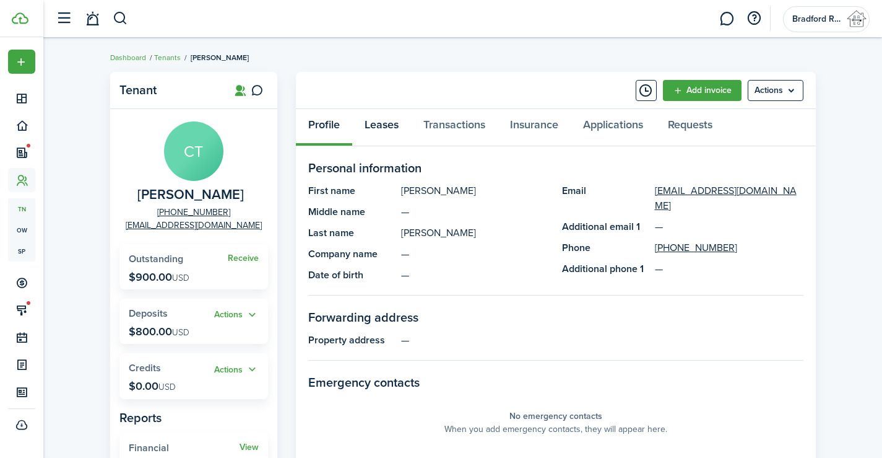
click at [394, 124] on link "Leases" at bounding box center [381, 127] width 59 height 37
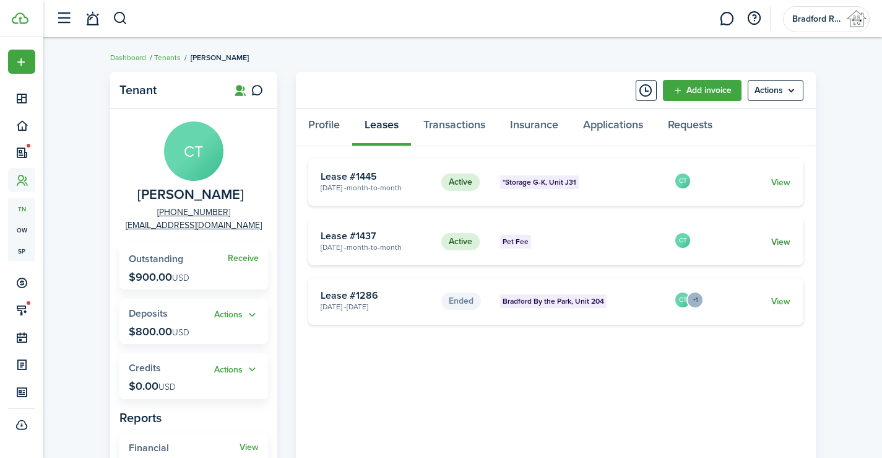
click at [783, 245] on link "View" at bounding box center [780, 241] width 19 height 13
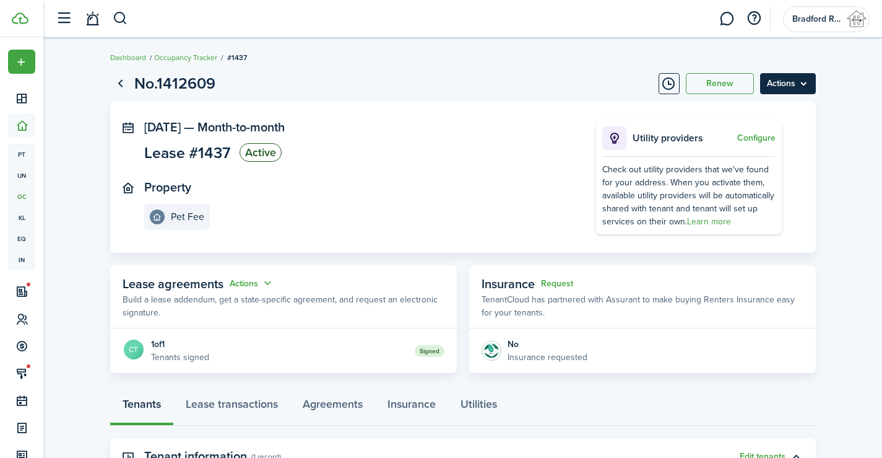
click at [782, 80] on menu-btn "Actions" at bounding box center [788, 83] width 56 height 21
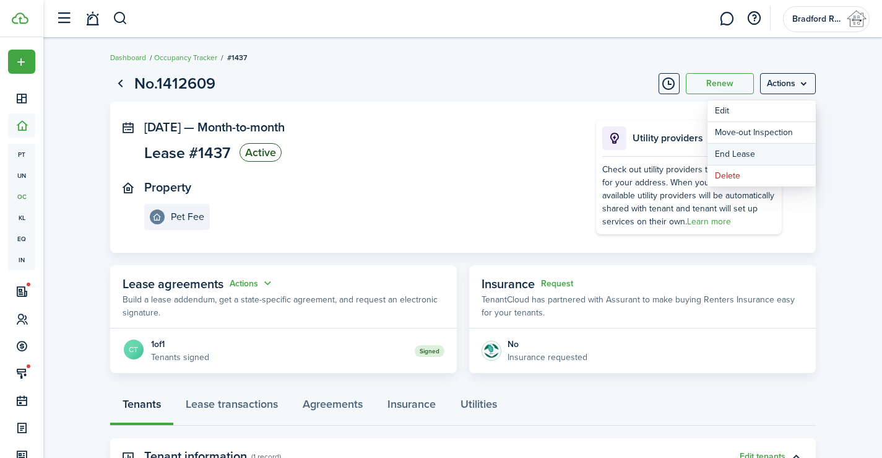
click at [742, 152] on link "End Lease" at bounding box center [762, 154] width 108 height 21
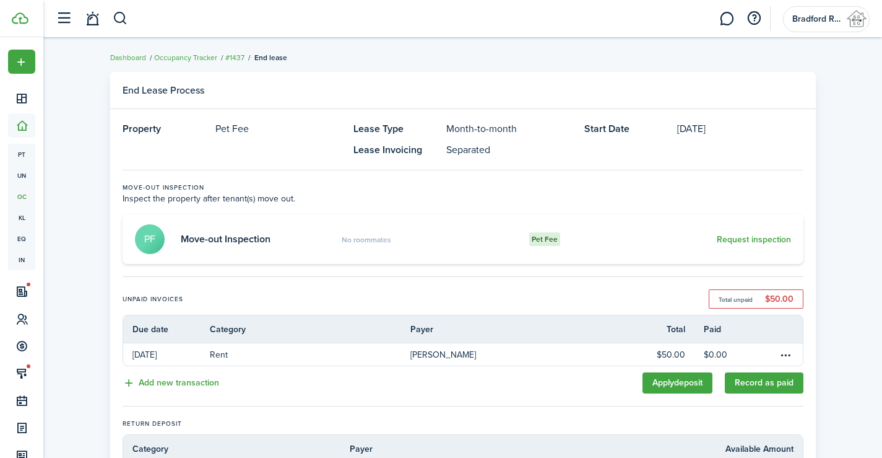
scroll to position [196, 0]
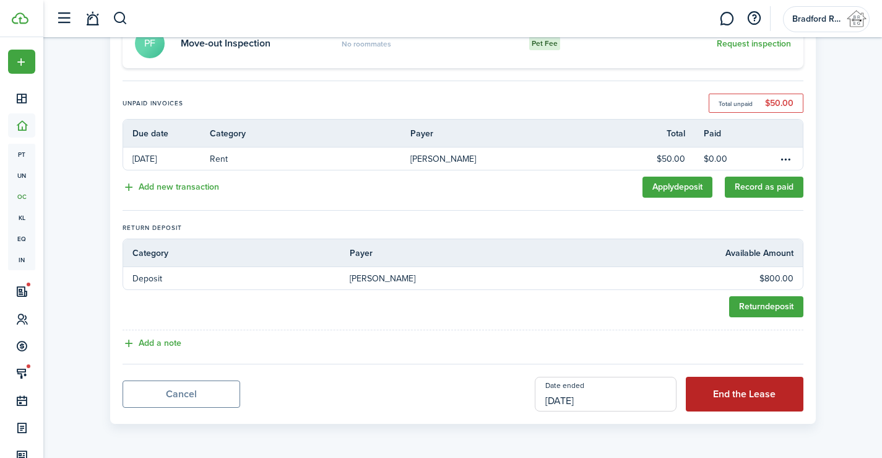
click at [744, 401] on button "End the Lease" at bounding box center [745, 393] width 118 height 35
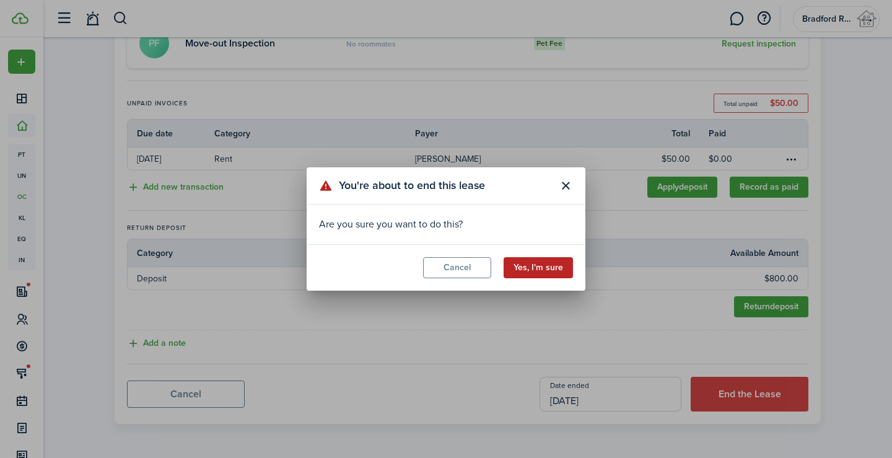
click at [571, 267] on modal-footer "Cancel Yes, I'm sure" at bounding box center [445, 267] width 279 height 46
click at [547, 257] on button "Yes, I'm sure" at bounding box center [537, 267] width 69 height 21
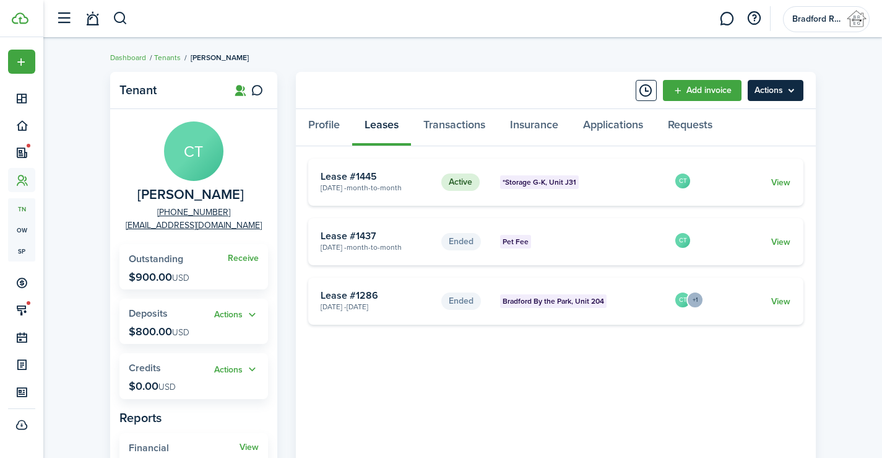
click at [778, 92] on menu-btn "Actions" at bounding box center [776, 90] width 56 height 21
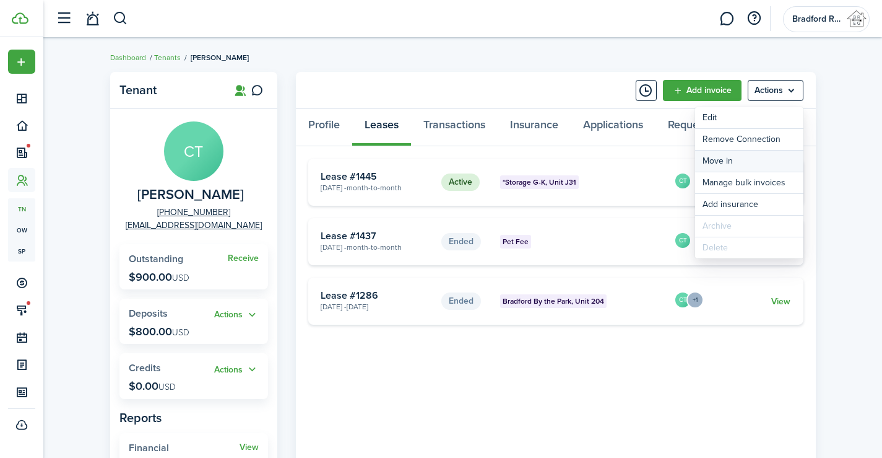
click at [725, 163] on link "Move in" at bounding box center [749, 160] width 108 height 21
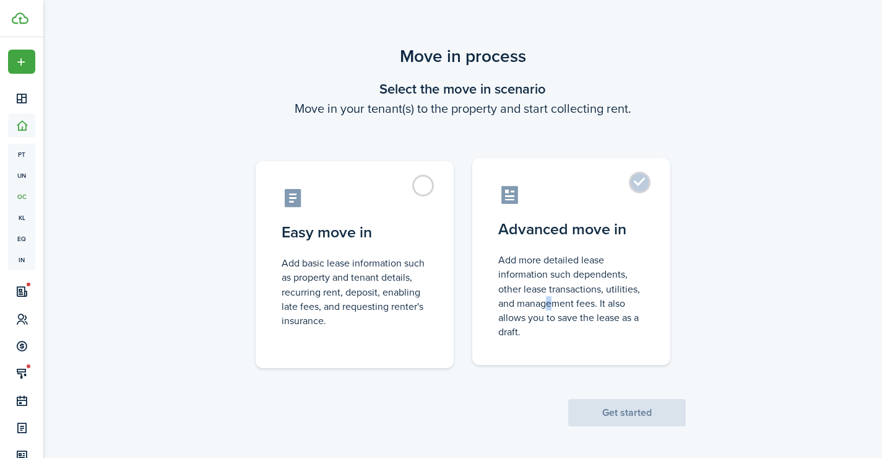
click at [544, 306] on control-radio-card-description "Add more detailed lease information such dependents, other lease transactions, …" at bounding box center [571, 296] width 146 height 86
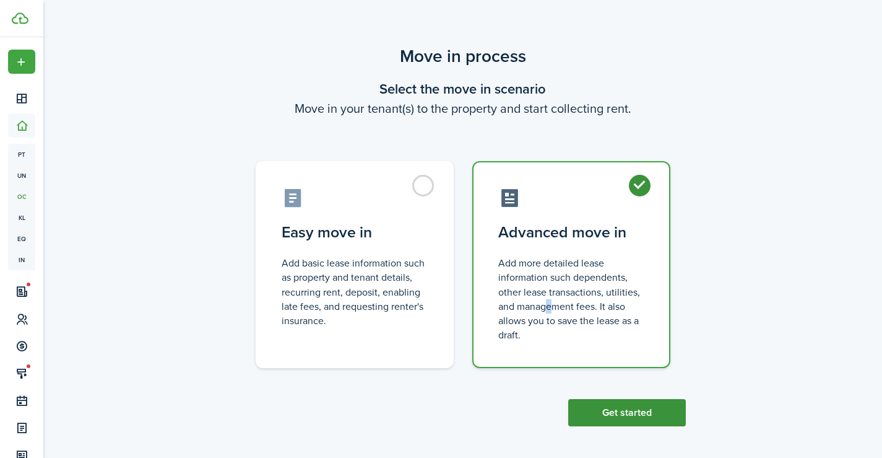
click at [618, 408] on button "Get started" at bounding box center [627, 412] width 118 height 27
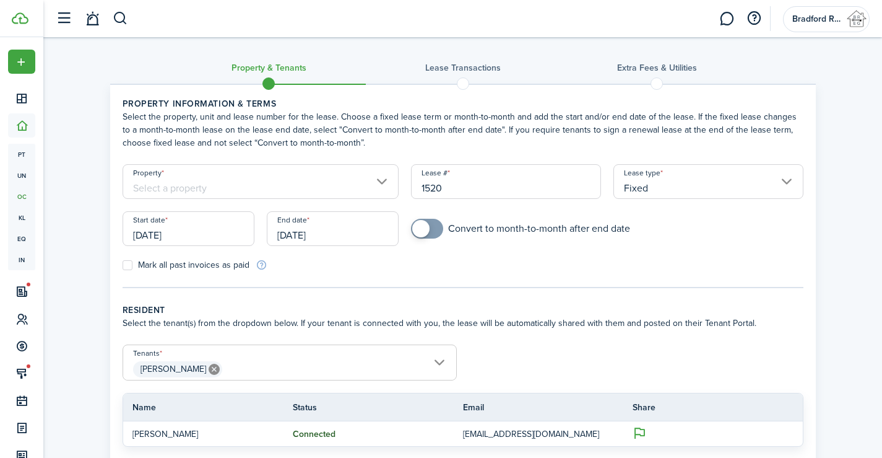
click at [683, 183] on input "Fixed" at bounding box center [709, 181] width 190 height 35
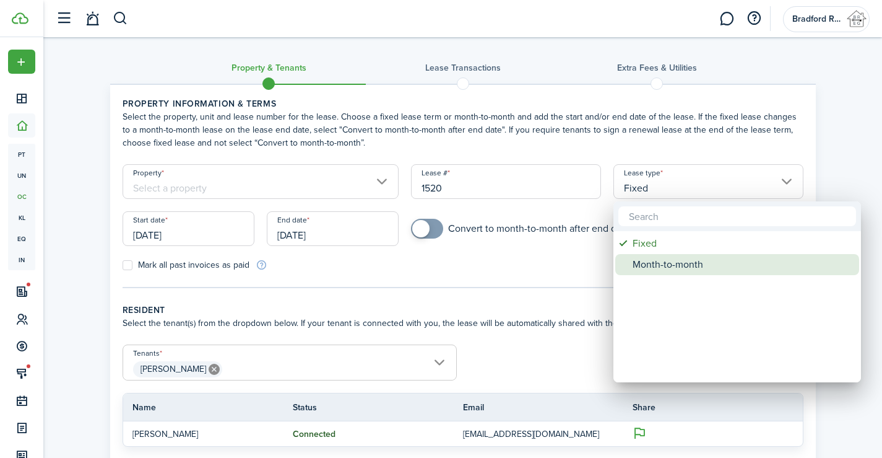
click at [656, 266] on div "Month-to-month" at bounding box center [742, 264] width 219 height 21
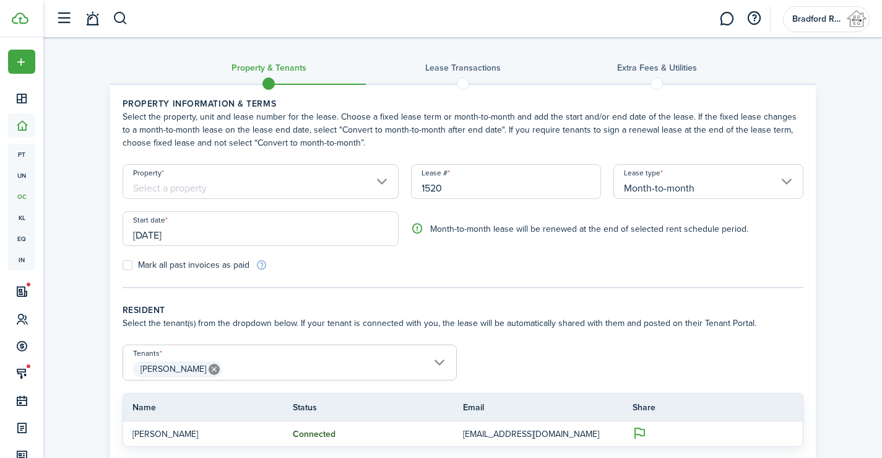
click at [147, 234] on input "[DATE]" at bounding box center [261, 228] width 277 height 35
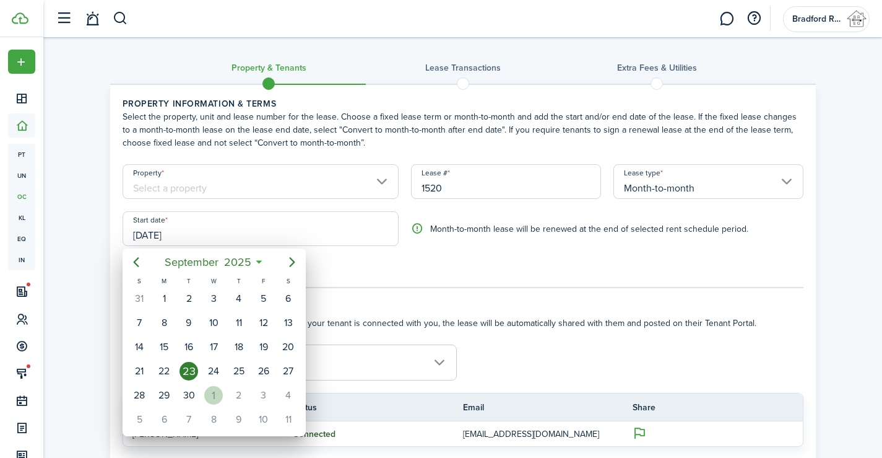
drag, startPoint x: 211, startPoint y: 399, endPoint x: 215, endPoint y: 391, distance: 9.1
click at [212, 399] on div "1" at bounding box center [213, 395] width 19 height 19
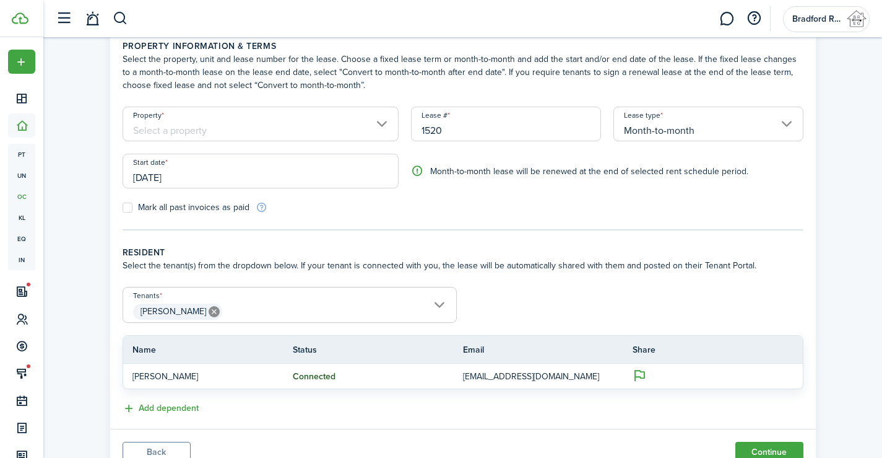
scroll to position [109, 0]
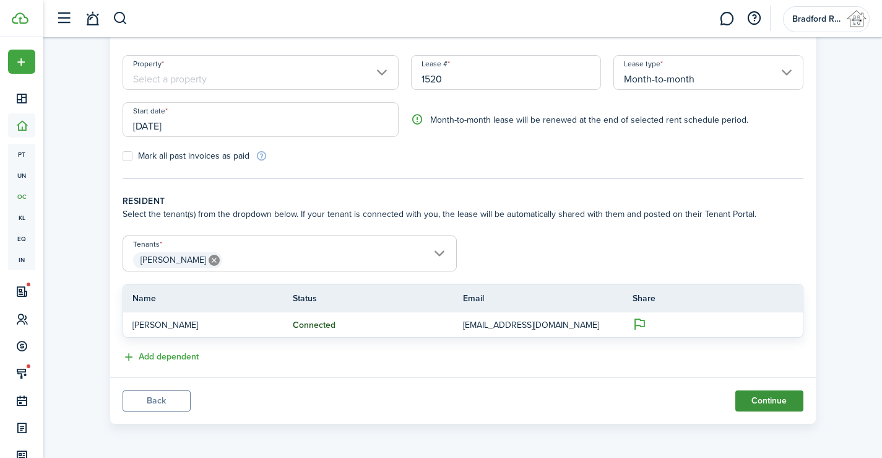
click at [761, 401] on button "Continue" at bounding box center [770, 400] width 68 height 21
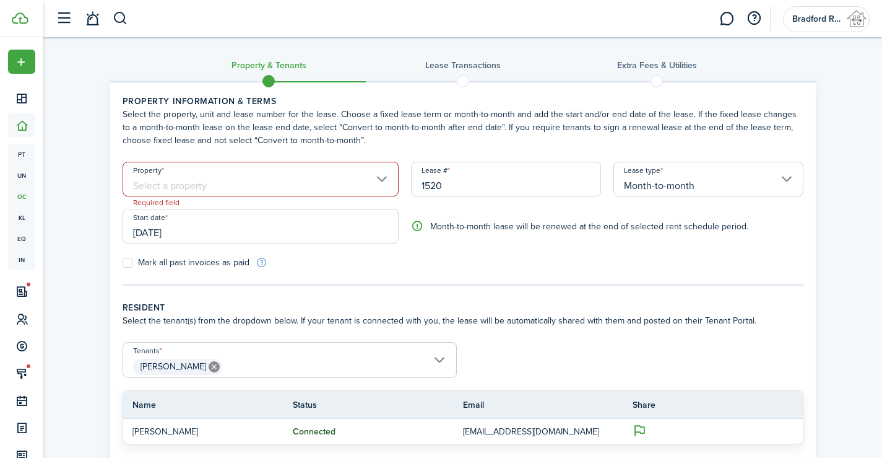
scroll to position [0, 0]
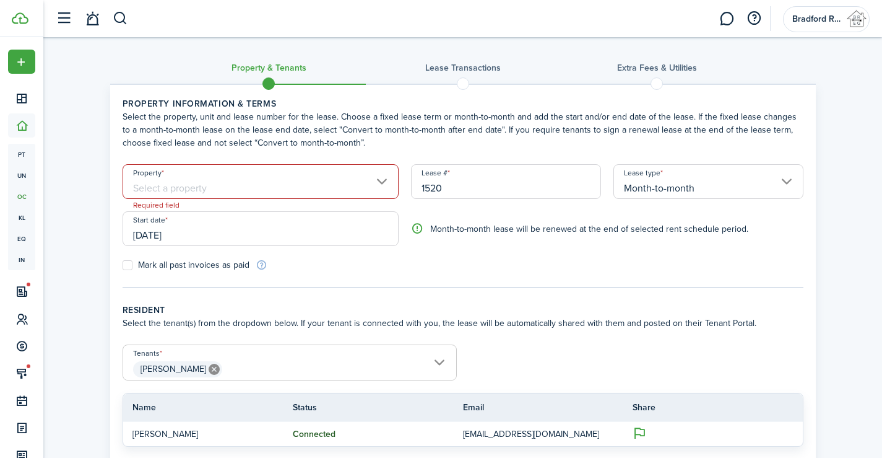
click at [288, 190] on input "Property" at bounding box center [261, 181] width 277 height 35
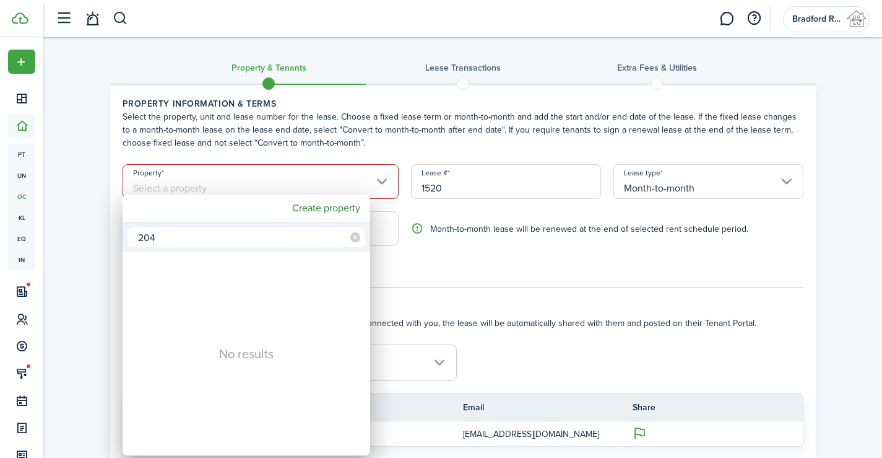
drag, startPoint x: 171, startPoint y: 231, endPoint x: 39, endPoint y: 240, distance: 132.8
click at [48, 241] on div "204 No results Create property" at bounding box center [441, 229] width 882 height 458
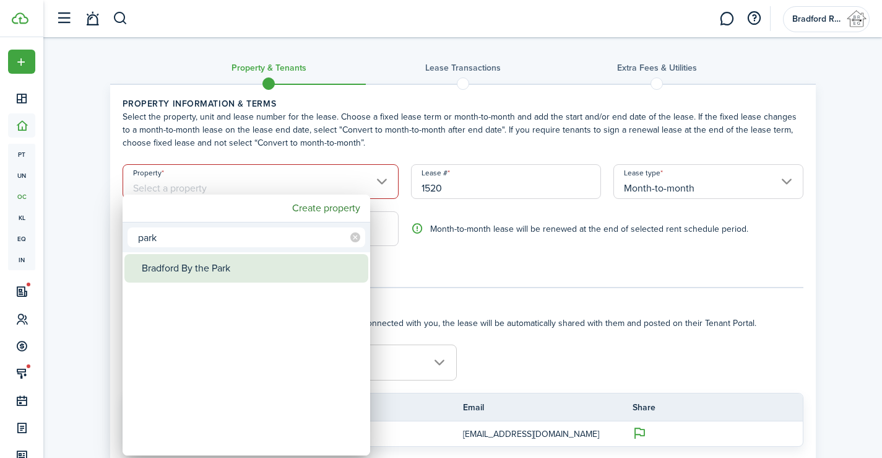
click at [154, 261] on div "Bradford By the Park" at bounding box center [251, 268] width 219 height 28
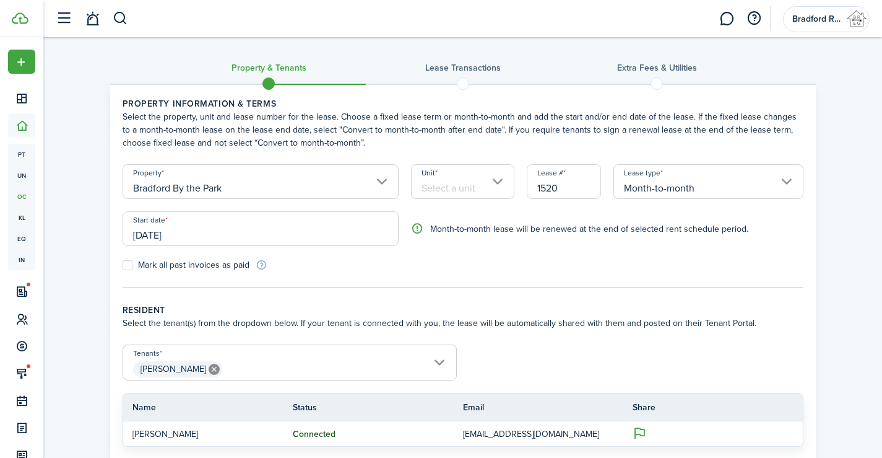
click at [448, 180] on input "Unit" at bounding box center [462, 181] width 103 height 35
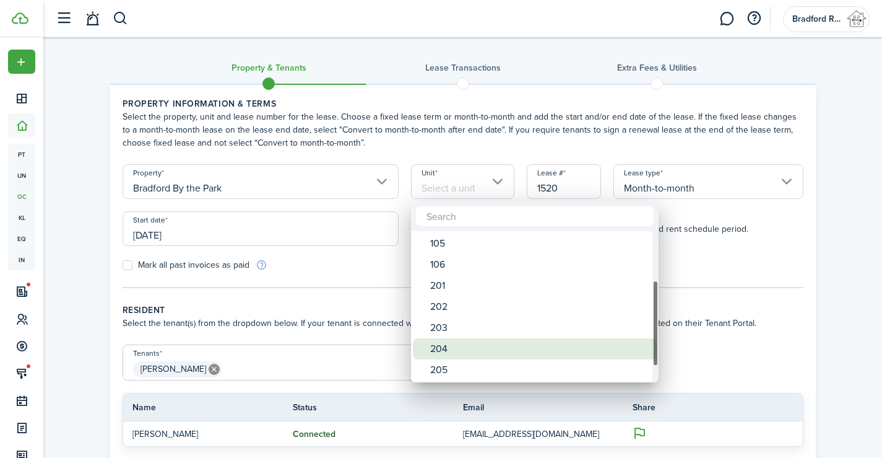
click at [465, 346] on div "204" at bounding box center [539, 348] width 219 height 21
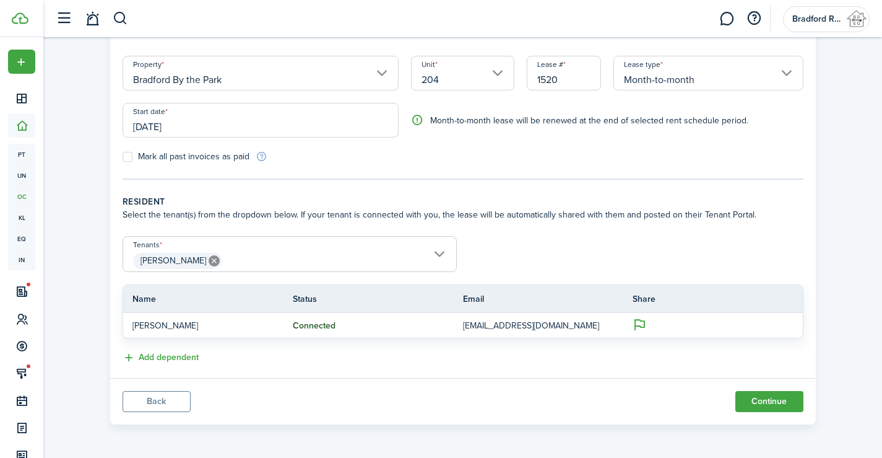
scroll to position [109, 0]
click at [788, 404] on button "Continue" at bounding box center [770, 400] width 68 height 21
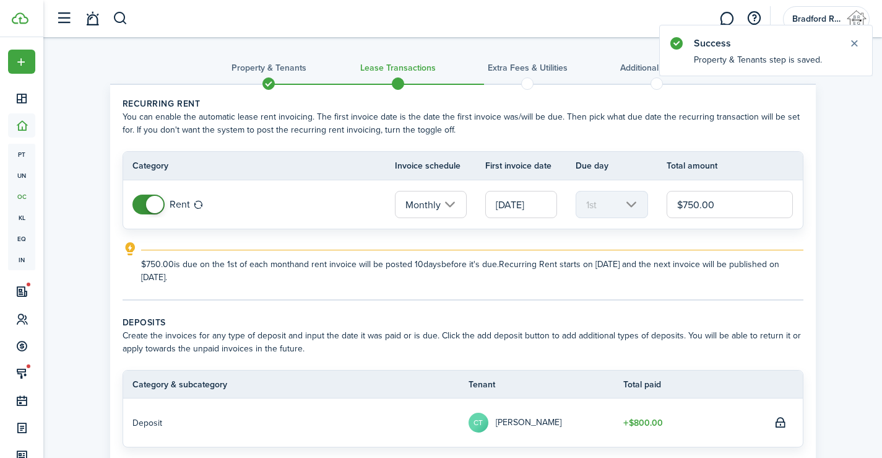
drag, startPoint x: 692, startPoint y: 209, endPoint x: 685, endPoint y: 207, distance: 7.1
click at [685, 207] on input "$750.00" at bounding box center [730, 204] width 127 height 27
click at [669, 272] on explanation-description "$800.00 is due on the 1st of each month and rent invoice will be posted 10 days…" at bounding box center [472, 271] width 662 height 26
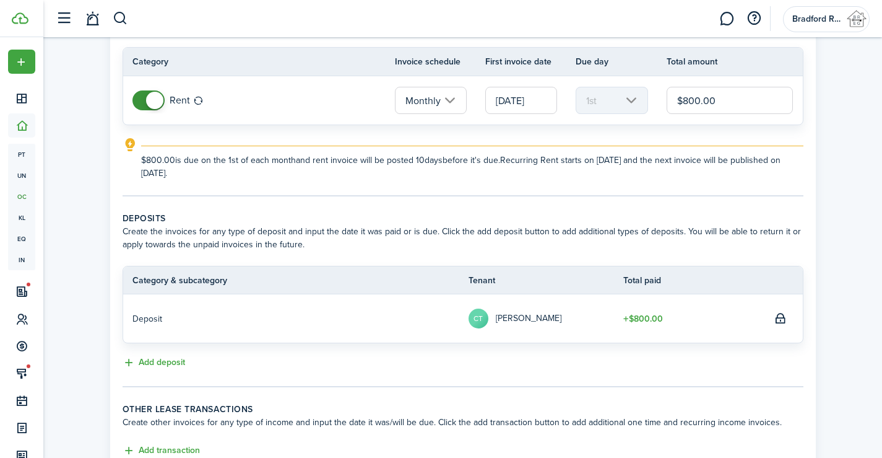
scroll to position [197, 0]
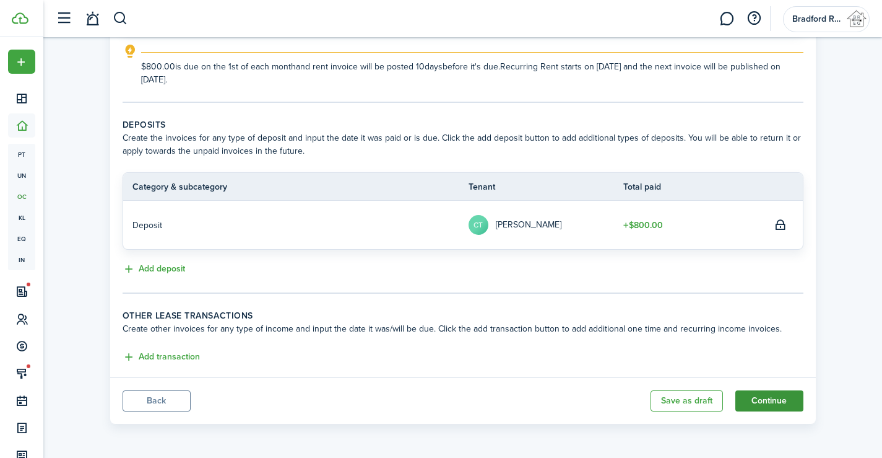
click at [777, 400] on button "Continue" at bounding box center [770, 400] width 68 height 21
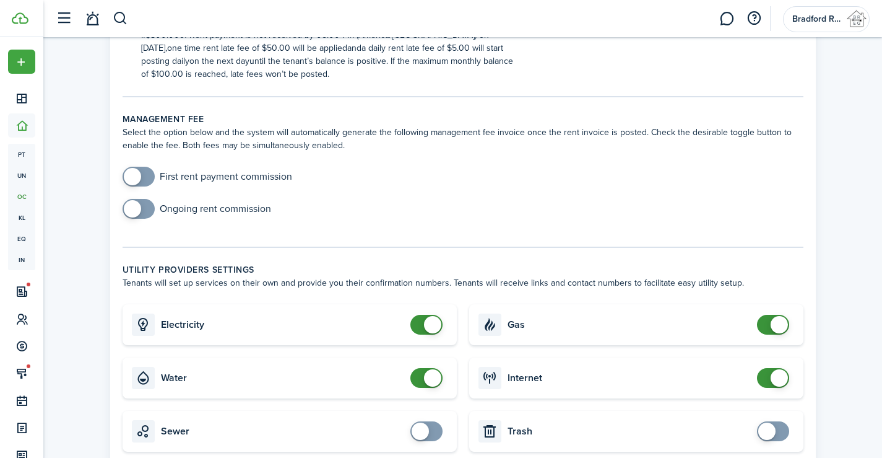
scroll to position [557, 0]
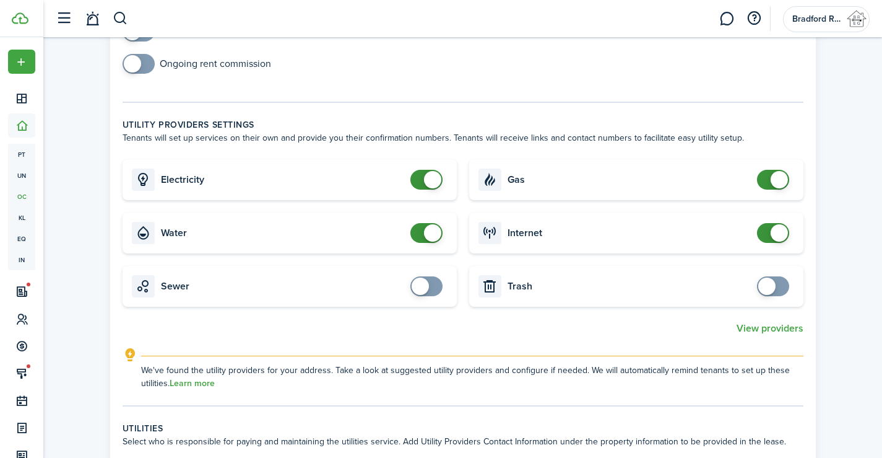
click at [774, 235] on span at bounding box center [779, 232] width 17 height 17
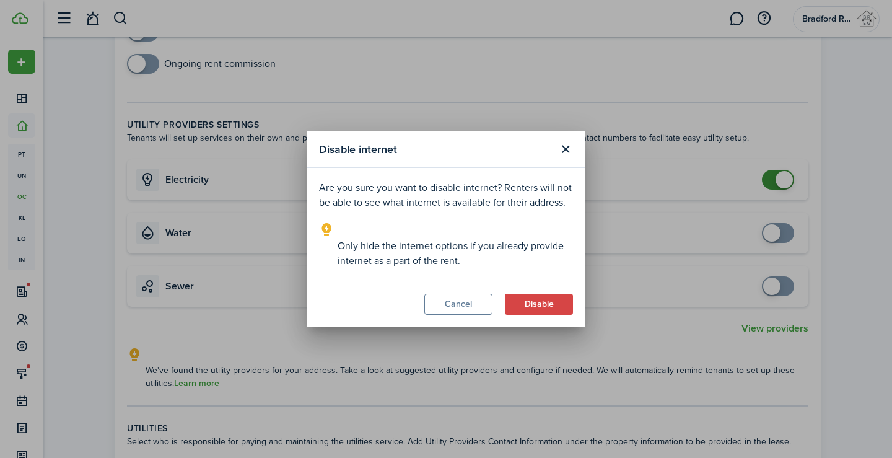
click at [786, 178] on div "Disable internet Are you sure you want to disable internet? Renters will not be…" at bounding box center [446, 229] width 892 height 458
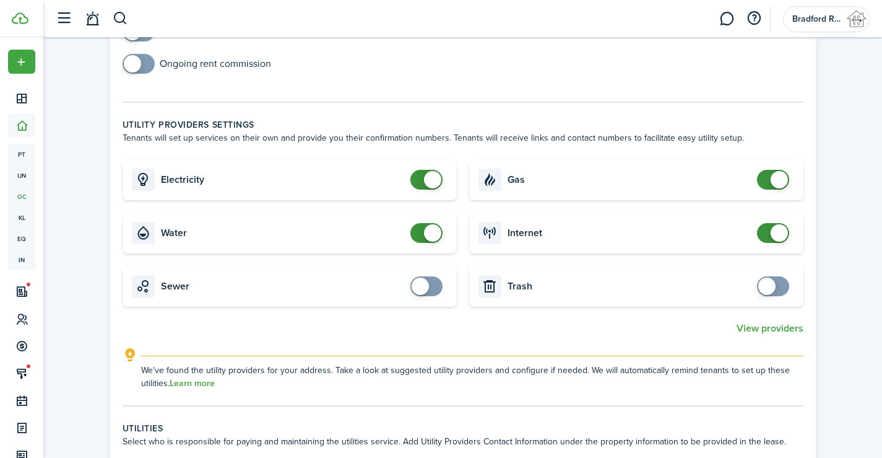
click at [779, 183] on span at bounding box center [779, 179] width 17 height 17
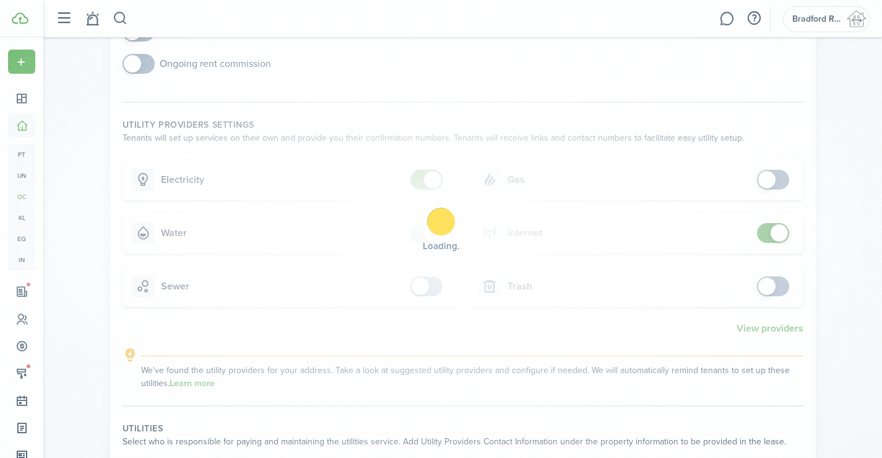
click at [465, 241] on div "Loading" at bounding box center [441, 229] width 882 height 458
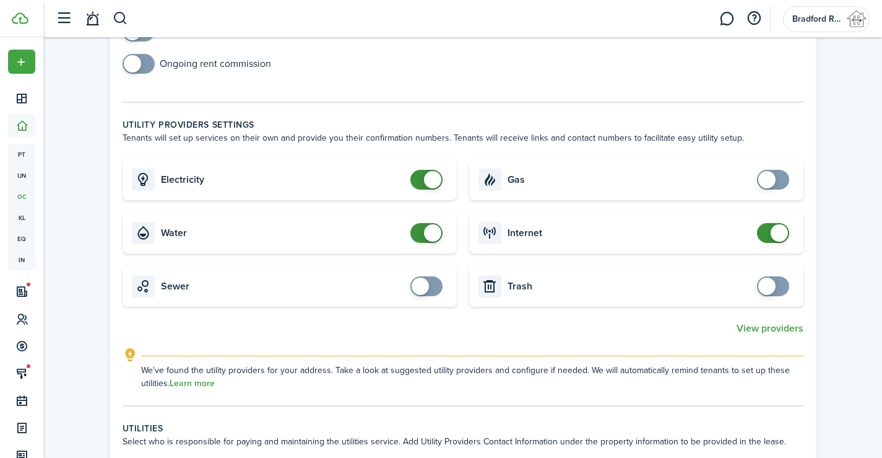
click at [425, 234] on span at bounding box center [432, 232] width 17 height 17
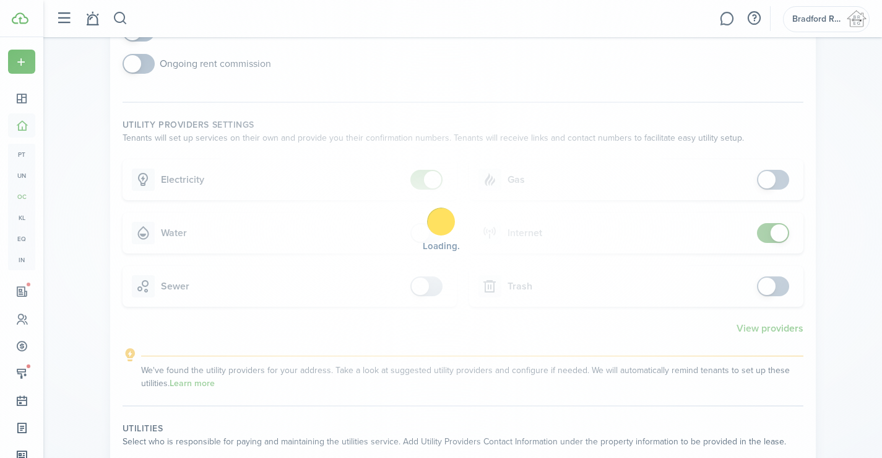
click at [427, 197] on div "Loading" at bounding box center [441, 229] width 882 height 458
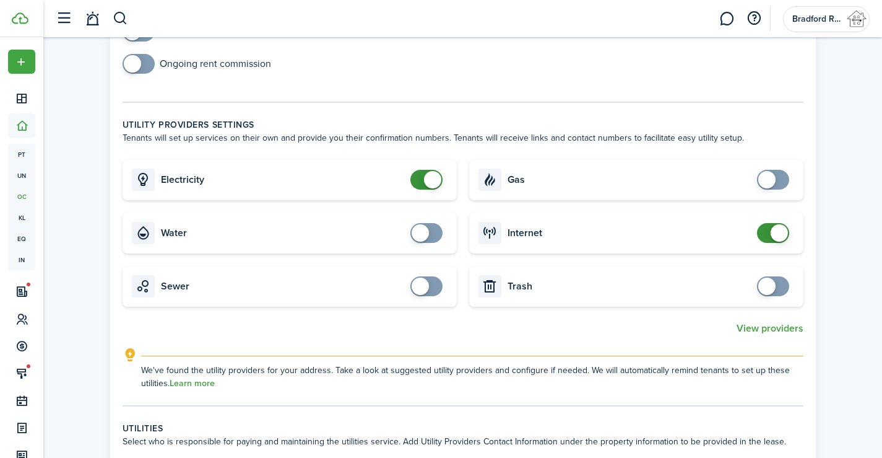
click at [428, 188] on span at bounding box center [426, 180] width 12 height 20
click at [771, 235] on span at bounding box center [773, 233] width 12 height 20
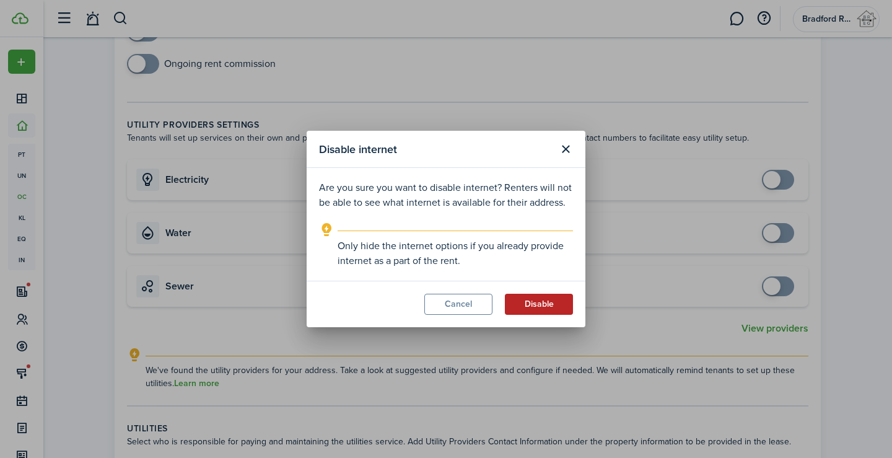
click at [532, 303] on button "Disable" at bounding box center [539, 303] width 68 height 21
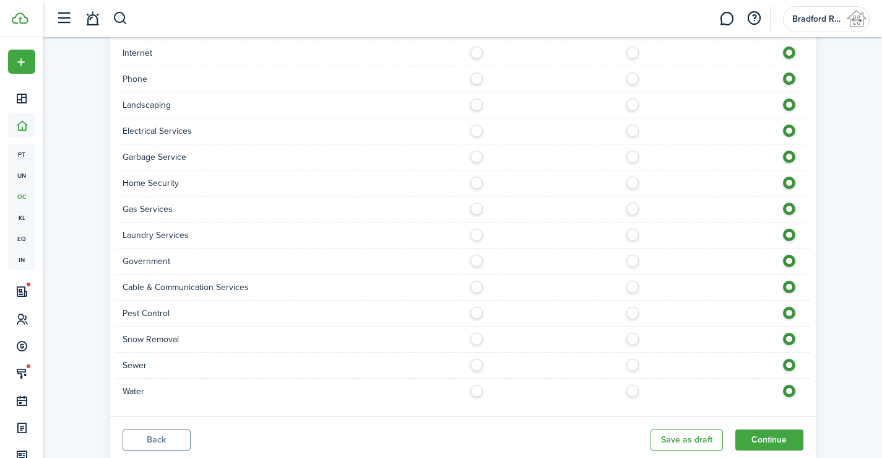
scroll to position [1131, 0]
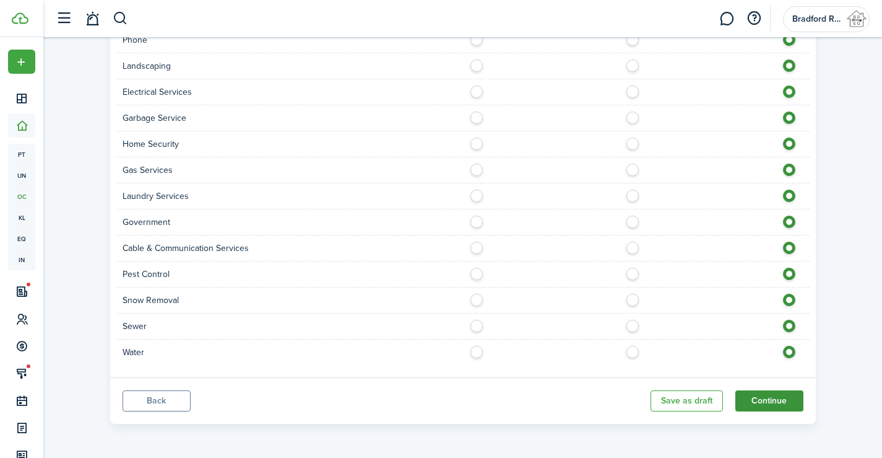
click at [781, 403] on button "Continue" at bounding box center [770, 400] width 68 height 21
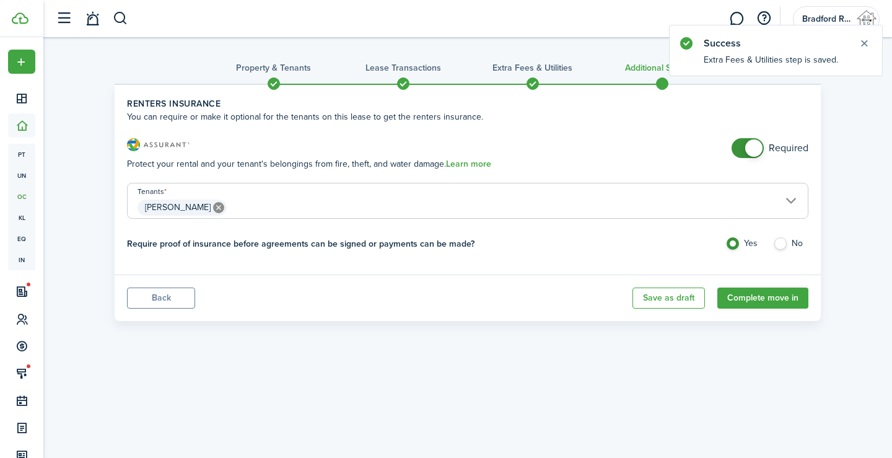
click at [749, 154] on span at bounding box center [753, 147] width 17 height 17
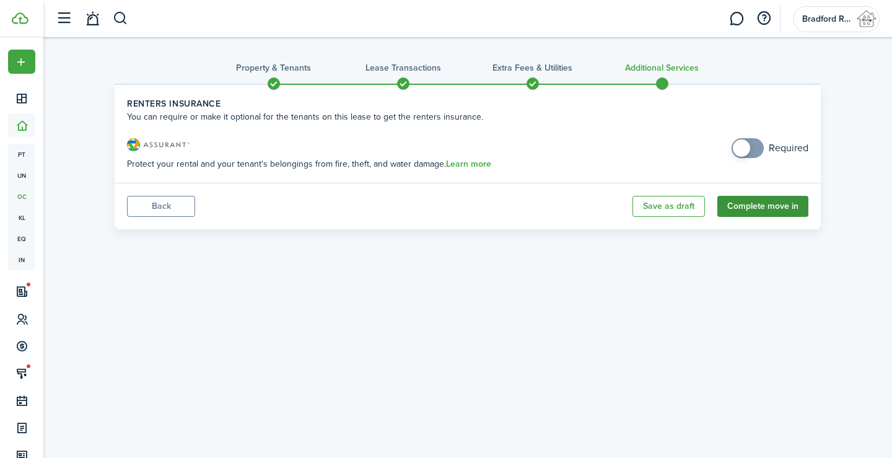
click at [762, 209] on button "Complete move in" at bounding box center [762, 206] width 91 height 21
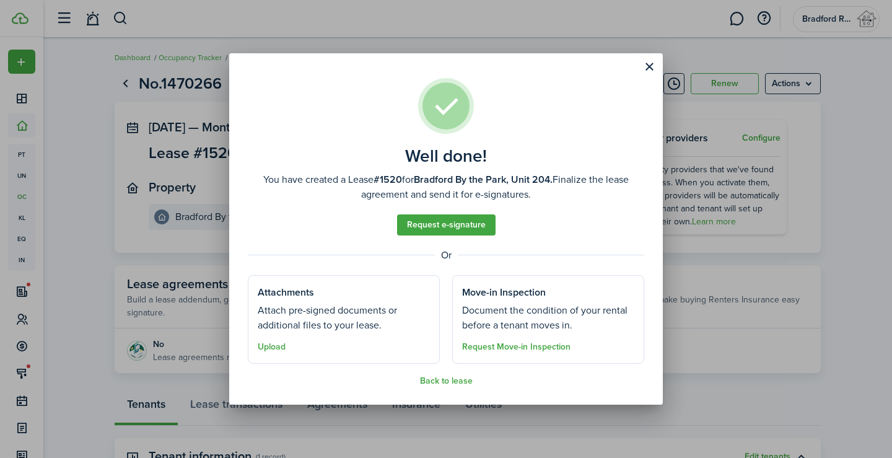
click at [466, 212] on assembled-view "Well done! You have created a Lease #1520 for Bradford By the Park, Unit 204. F…" at bounding box center [446, 231] width 396 height 307
click at [469, 232] on link "Request e-signature" at bounding box center [446, 224] width 98 height 21
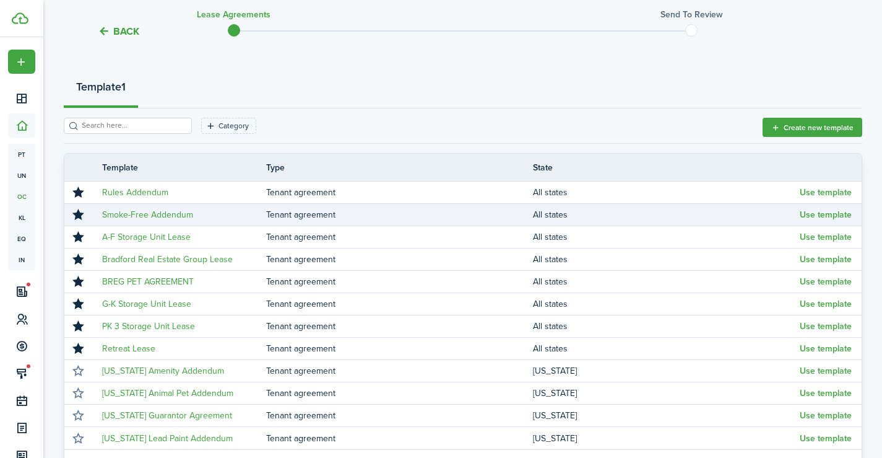
scroll to position [124, 0]
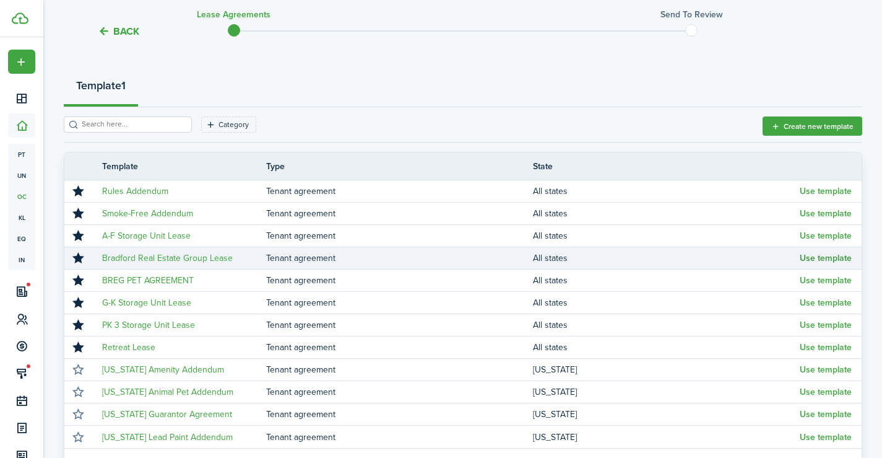
click at [830, 254] on button "Use template" at bounding box center [826, 258] width 52 height 10
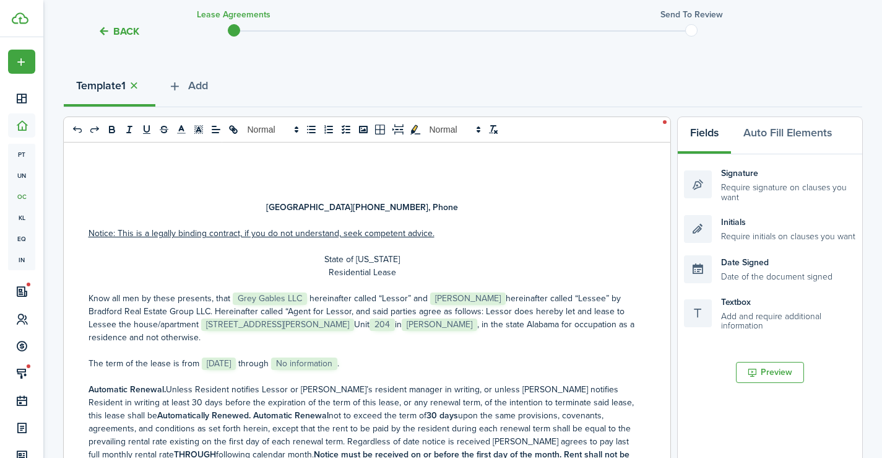
scroll to position [310, 0]
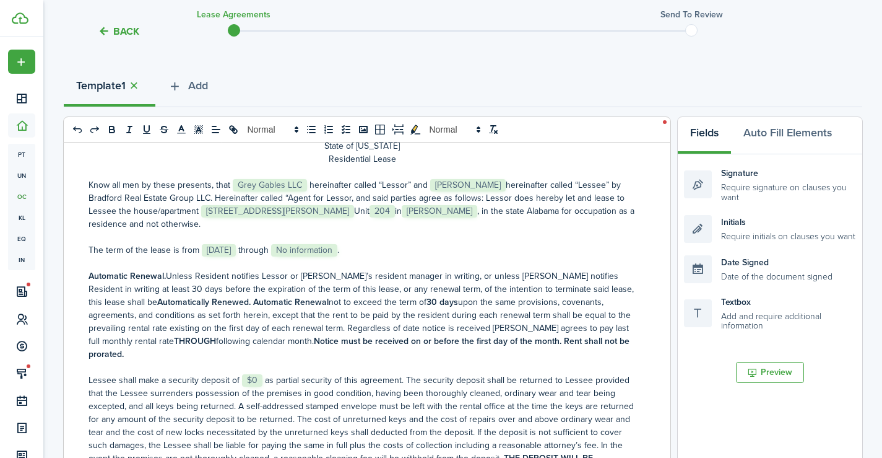
click at [257, 374] on span "$0" at bounding box center [252, 380] width 20 height 12
click at [337, 245] on span "No information" at bounding box center [304, 250] width 66 height 12
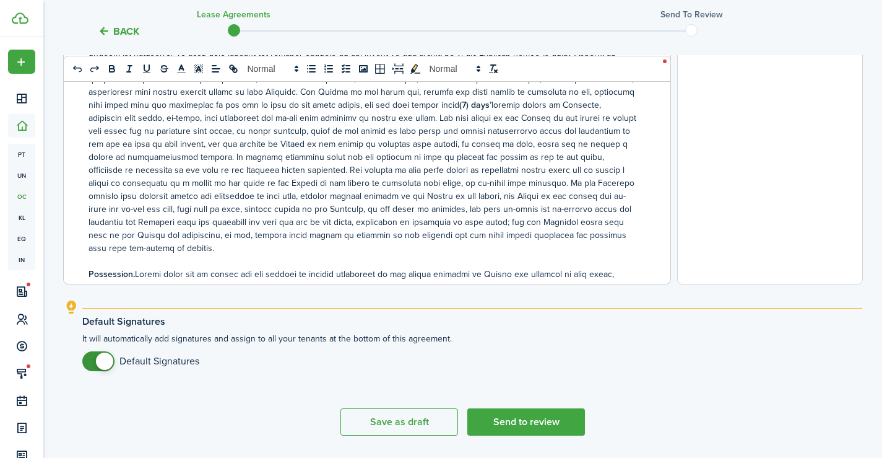
scroll to position [505, 0]
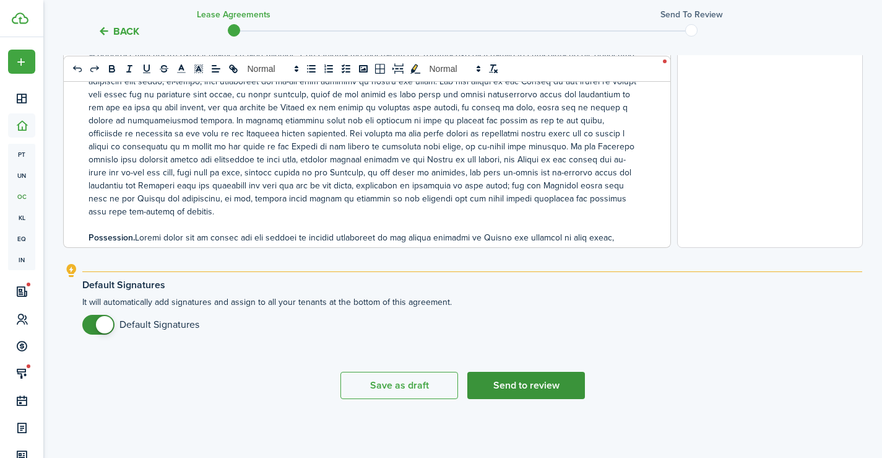
click at [529, 393] on button "Send to review" at bounding box center [526, 384] width 118 height 27
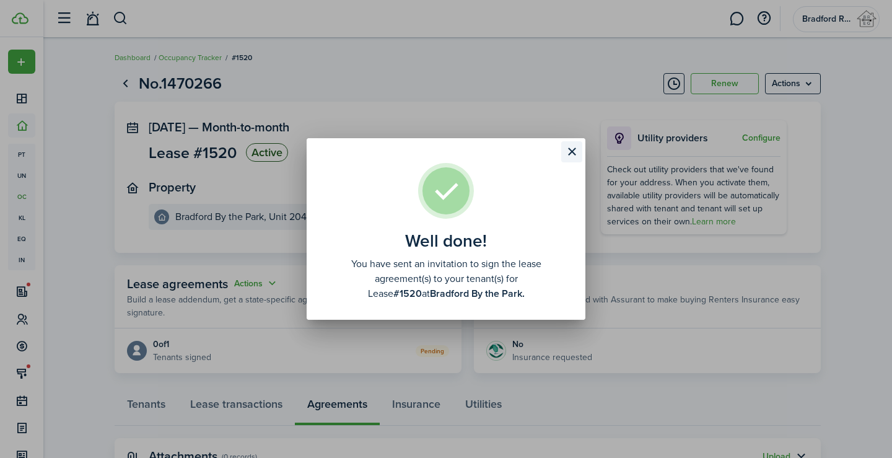
click at [573, 152] on button "Close modal" at bounding box center [571, 151] width 21 height 21
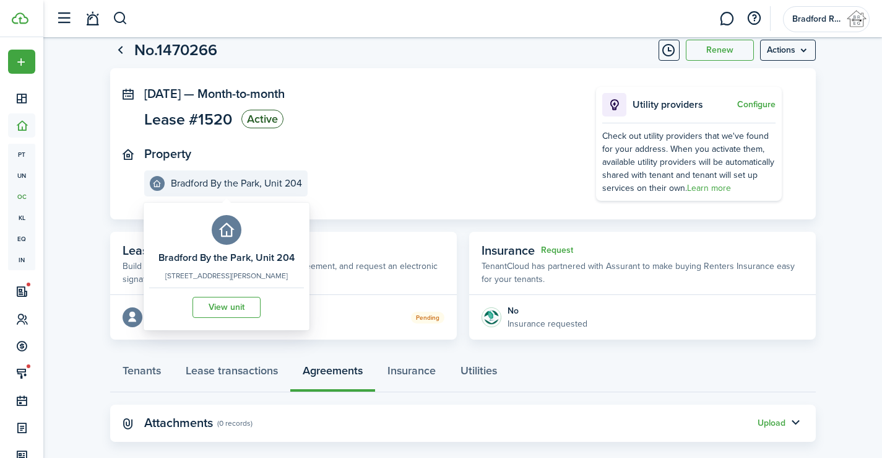
scroll to position [51, 0]
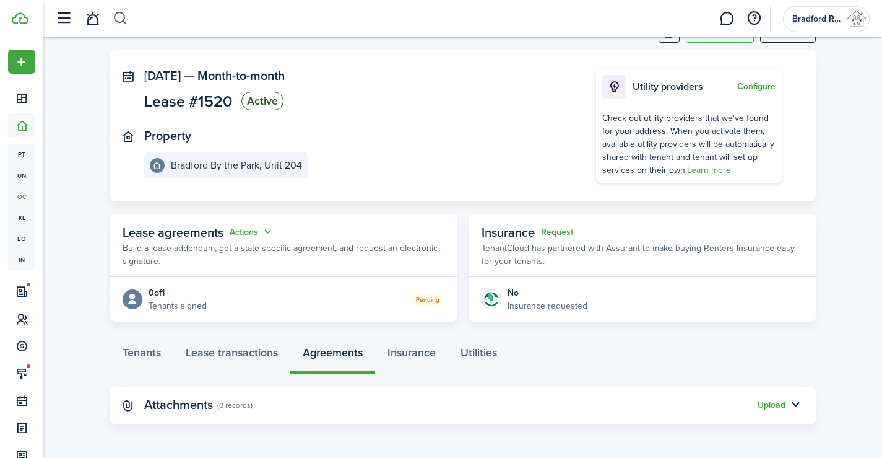
click at [119, 11] on button "button" at bounding box center [120, 18] width 15 height 21
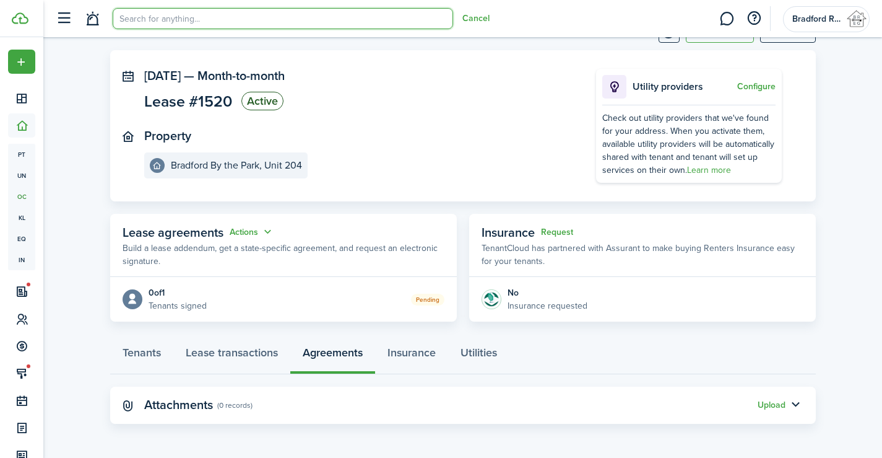
scroll to position [0, 0]
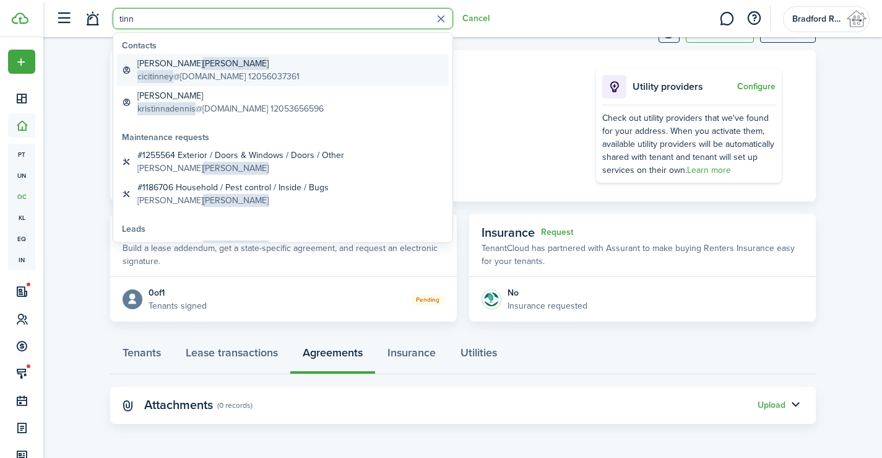
click at [197, 69] on global-search-item-title "[PERSON_NAME]" at bounding box center [218, 63] width 162 height 13
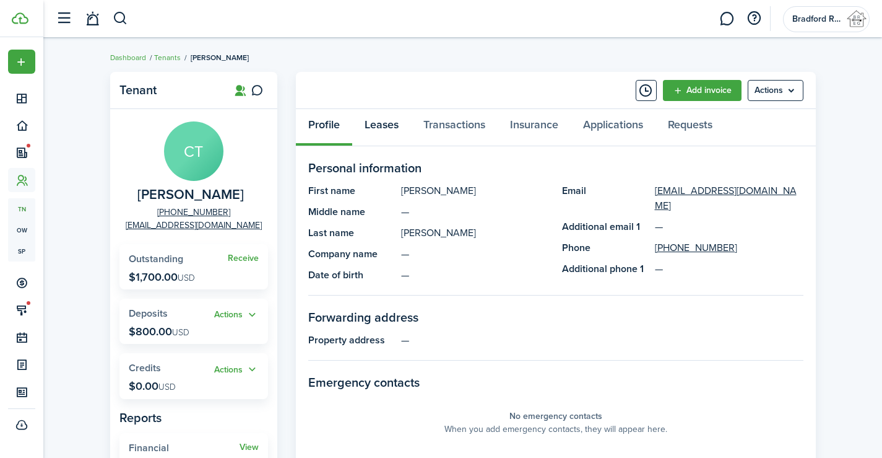
click at [385, 124] on link "Leases" at bounding box center [381, 127] width 59 height 37
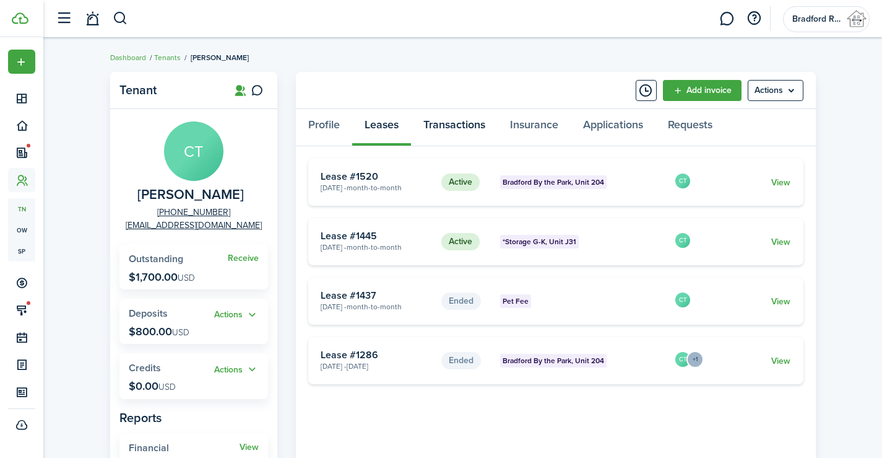
click at [442, 129] on link "Transactions" at bounding box center [454, 127] width 87 height 37
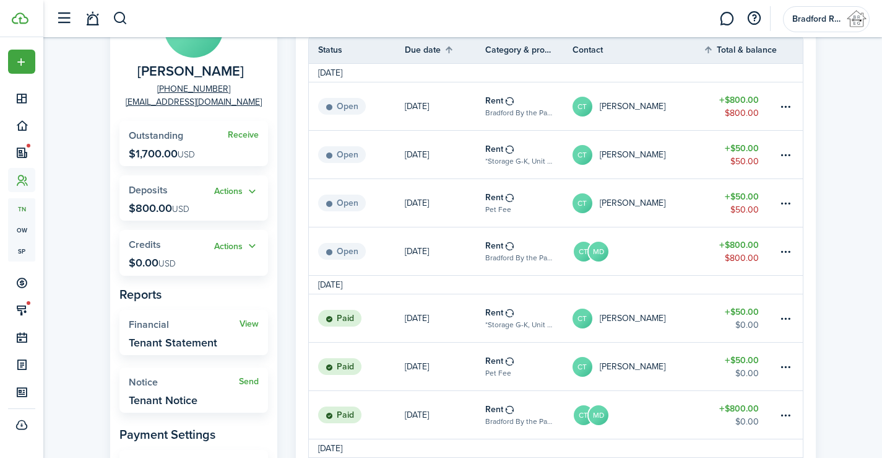
scroll to position [124, 0]
click at [789, 247] on table-menu-btn-icon at bounding box center [785, 250] width 15 height 15
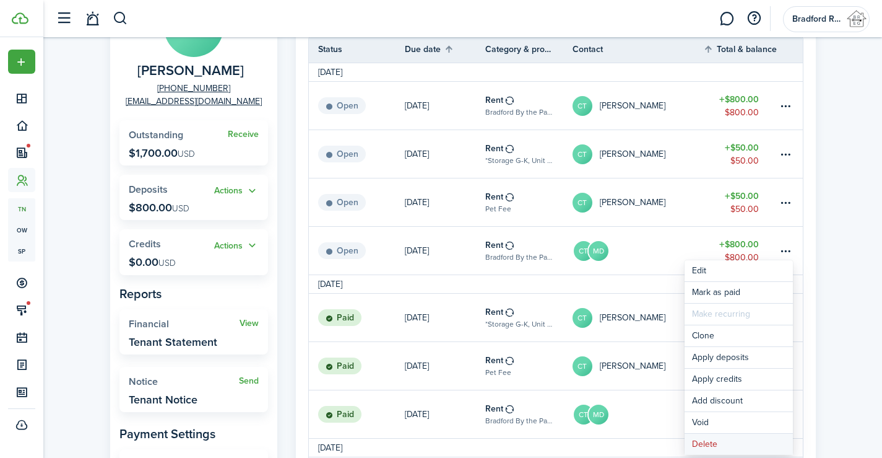
click at [700, 441] on button "Delete" at bounding box center [739, 443] width 108 height 21
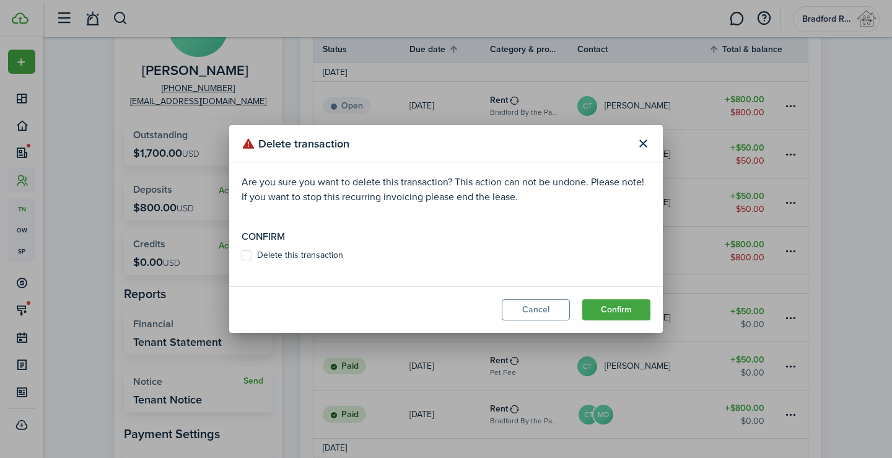
click at [286, 250] on label "Delete this transaction" at bounding box center [292, 255] width 102 height 10
click at [241, 255] on input "Delete this transaction" at bounding box center [241, 255] width 1 height 1
click at [624, 310] on button "Confirm" at bounding box center [616, 309] width 68 height 21
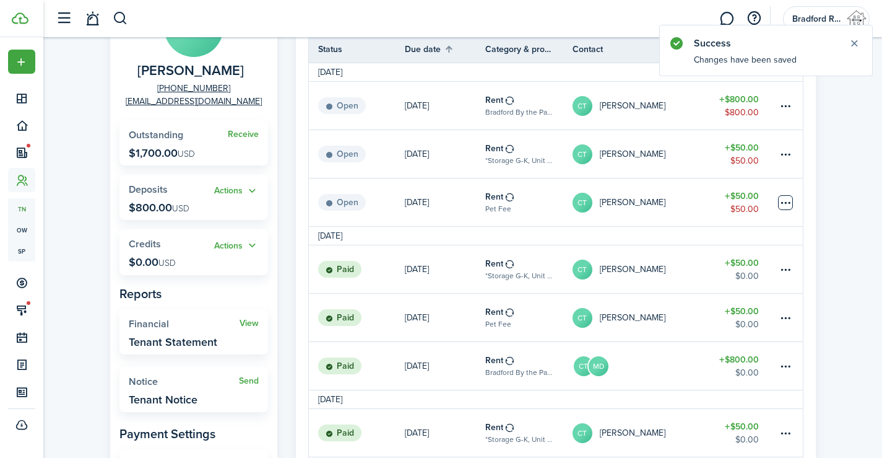
click at [786, 202] on table-menu-btn-icon at bounding box center [785, 202] width 15 height 15
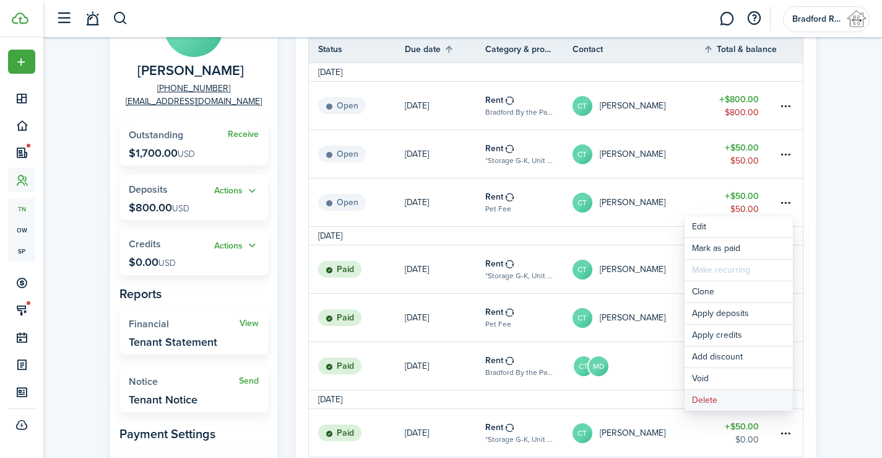
click at [709, 407] on button "Delete" at bounding box center [739, 399] width 108 height 21
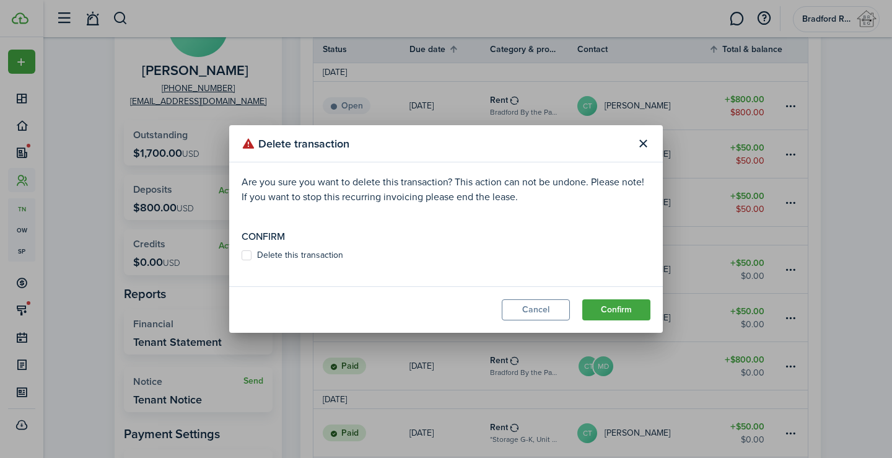
click at [266, 250] on label "Delete this transaction" at bounding box center [292, 255] width 102 height 10
click at [241, 255] on input "Delete this transaction" at bounding box center [241, 255] width 1 height 1
click at [616, 313] on button "Confirm" at bounding box center [616, 309] width 68 height 21
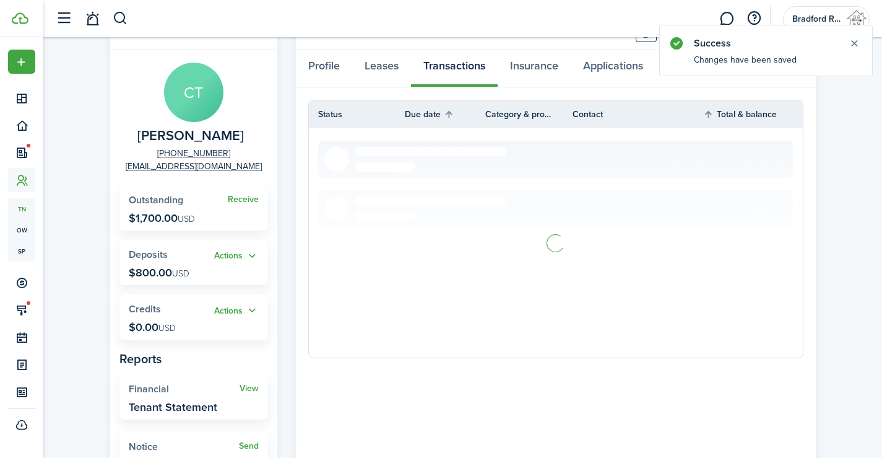
scroll to position [0, 0]
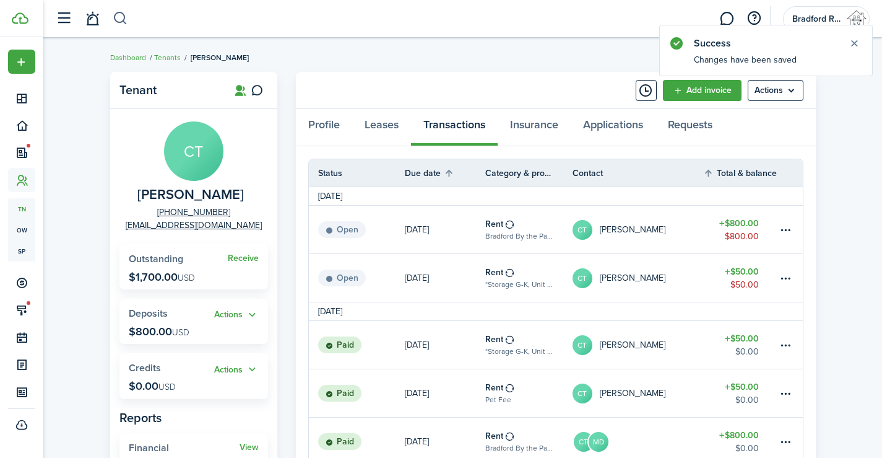
click at [118, 22] on button "button" at bounding box center [120, 18] width 15 height 21
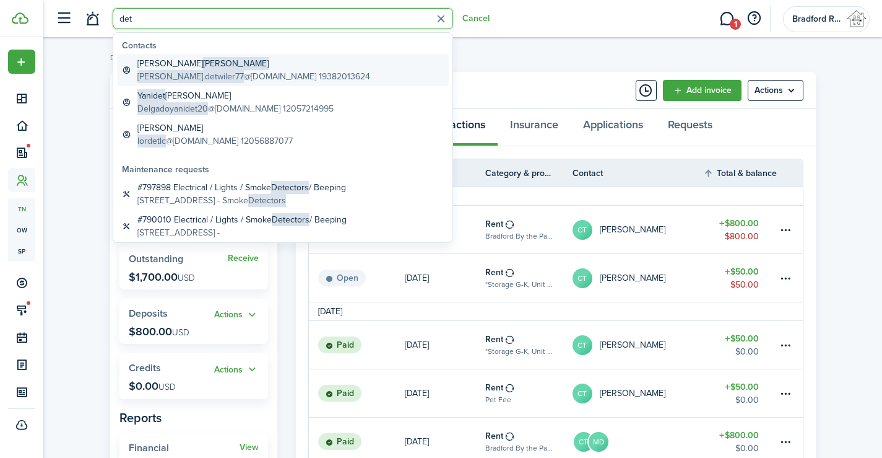
click at [208, 72] on global-search-item-description "[PERSON_NAME].detwiler77 @[DOMAIN_NAME] 19382013624" at bounding box center [253, 76] width 233 height 13
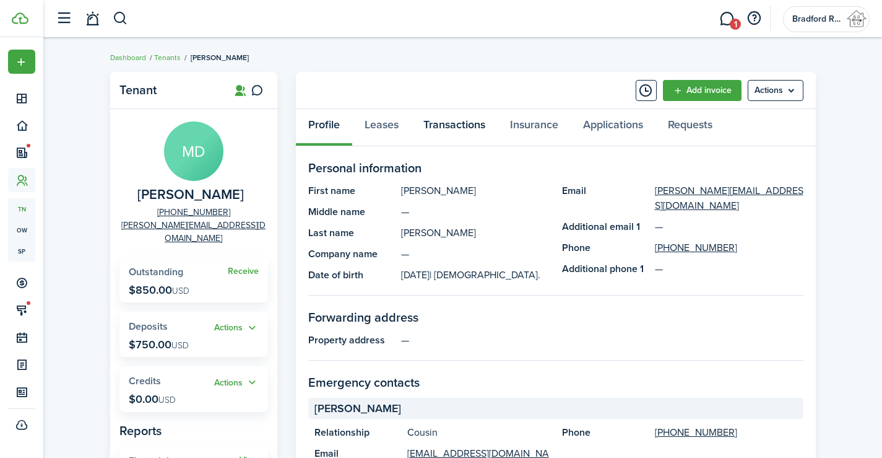
click at [444, 126] on link "Transactions" at bounding box center [454, 127] width 87 height 37
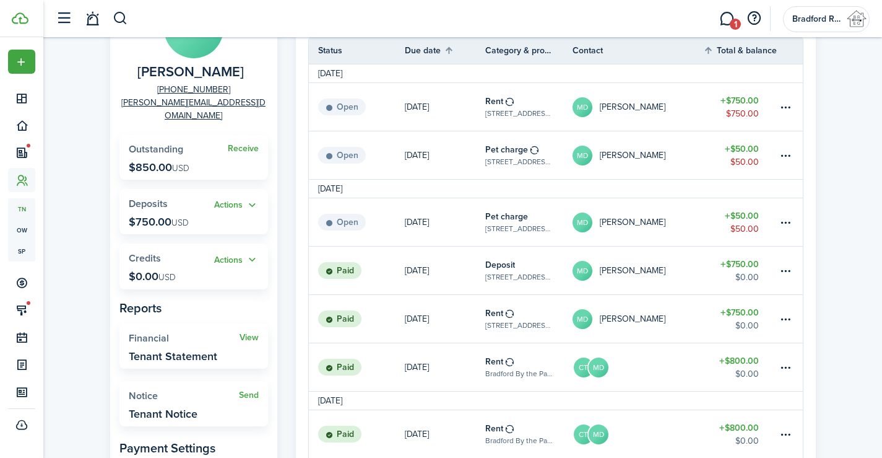
scroll to position [124, 0]
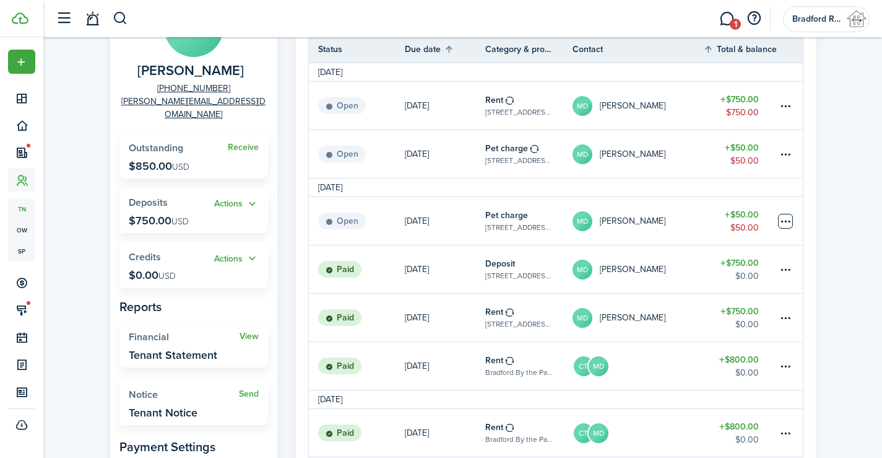
click at [788, 215] on table-menu-btn-icon at bounding box center [785, 221] width 15 height 15
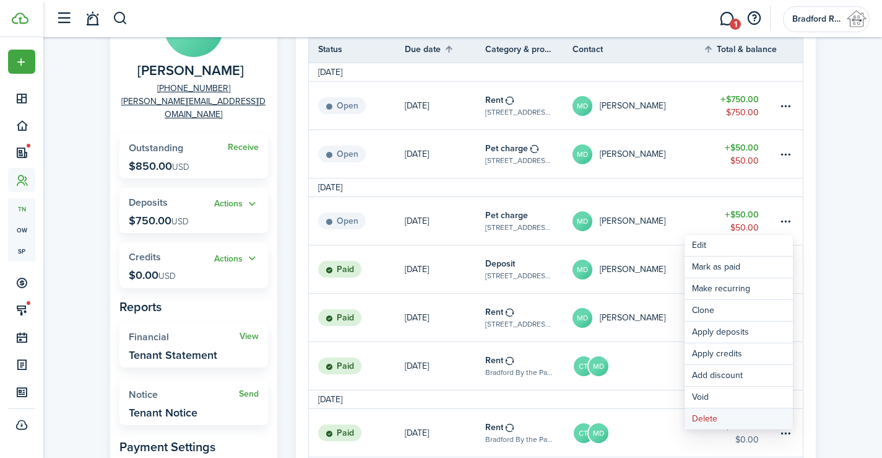
click at [703, 420] on button "Delete" at bounding box center [739, 418] width 108 height 21
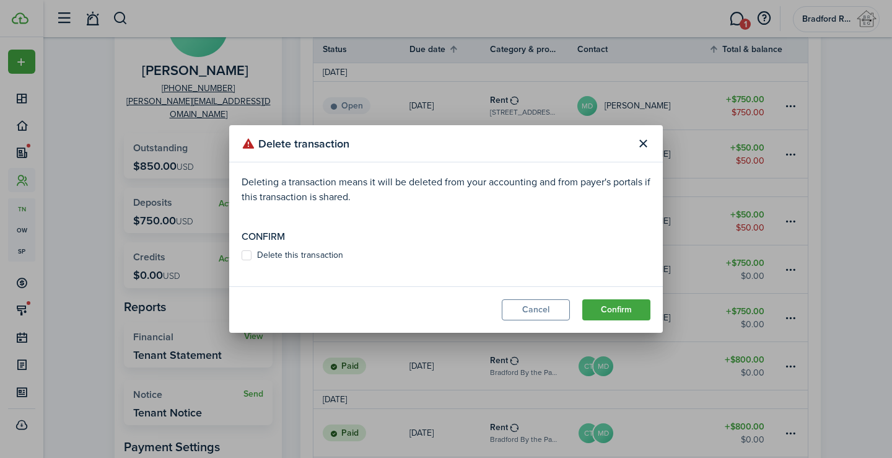
click at [284, 250] on label "Delete this transaction" at bounding box center [292, 255] width 102 height 10
click at [241, 255] on input "Delete this transaction" at bounding box center [241, 255] width 1 height 1
click at [623, 304] on button "Confirm" at bounding box center [616, 309] width 68 height 21
